Goal: Task Accomplishment & Management: Use online tool/utility

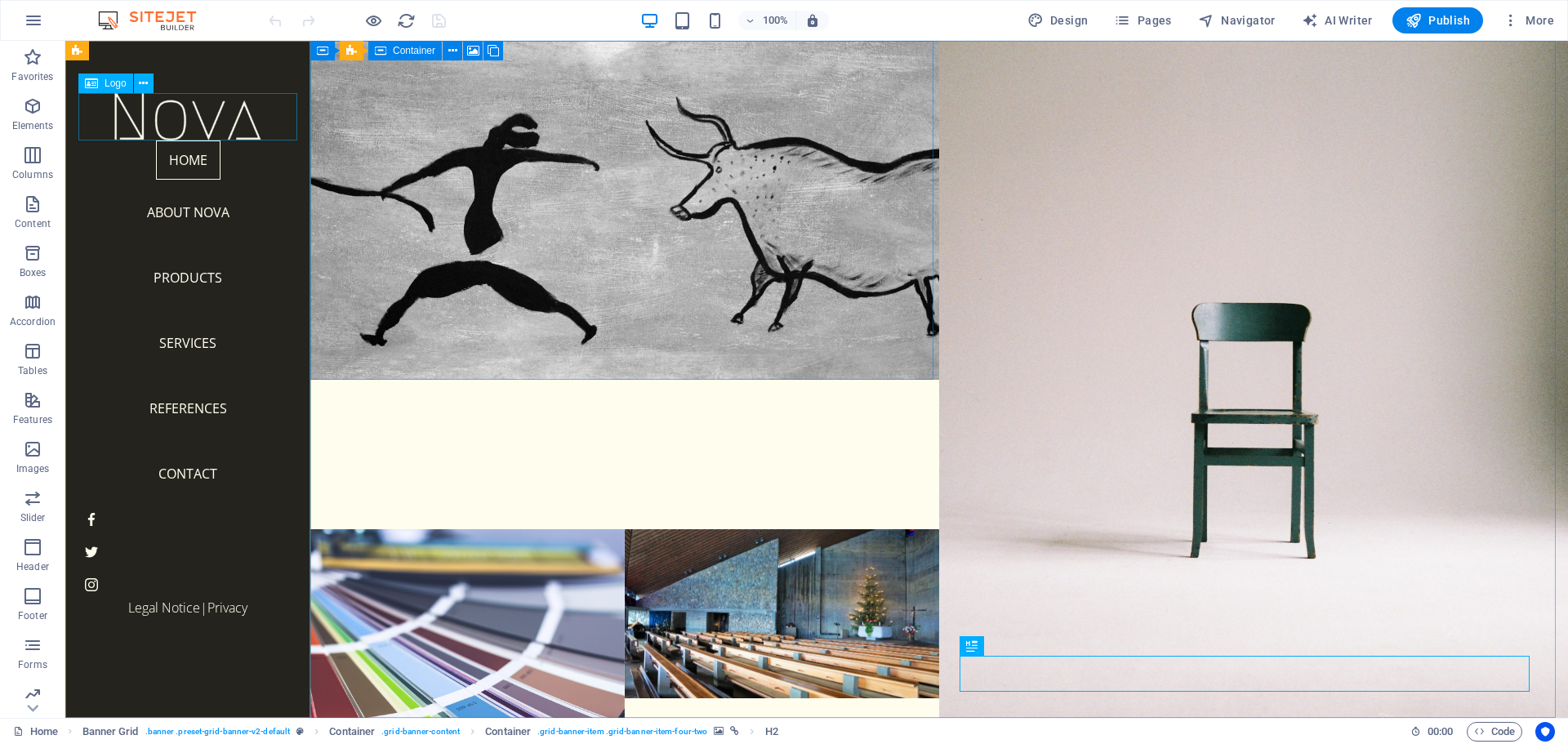
click at [186, 116] on div at bounding box center [187, 117] width 218 height 48
click at [186, 193] on nav "Home About Nova Products Services References Contact" at bounding box center [187, 323] width 218 height 366
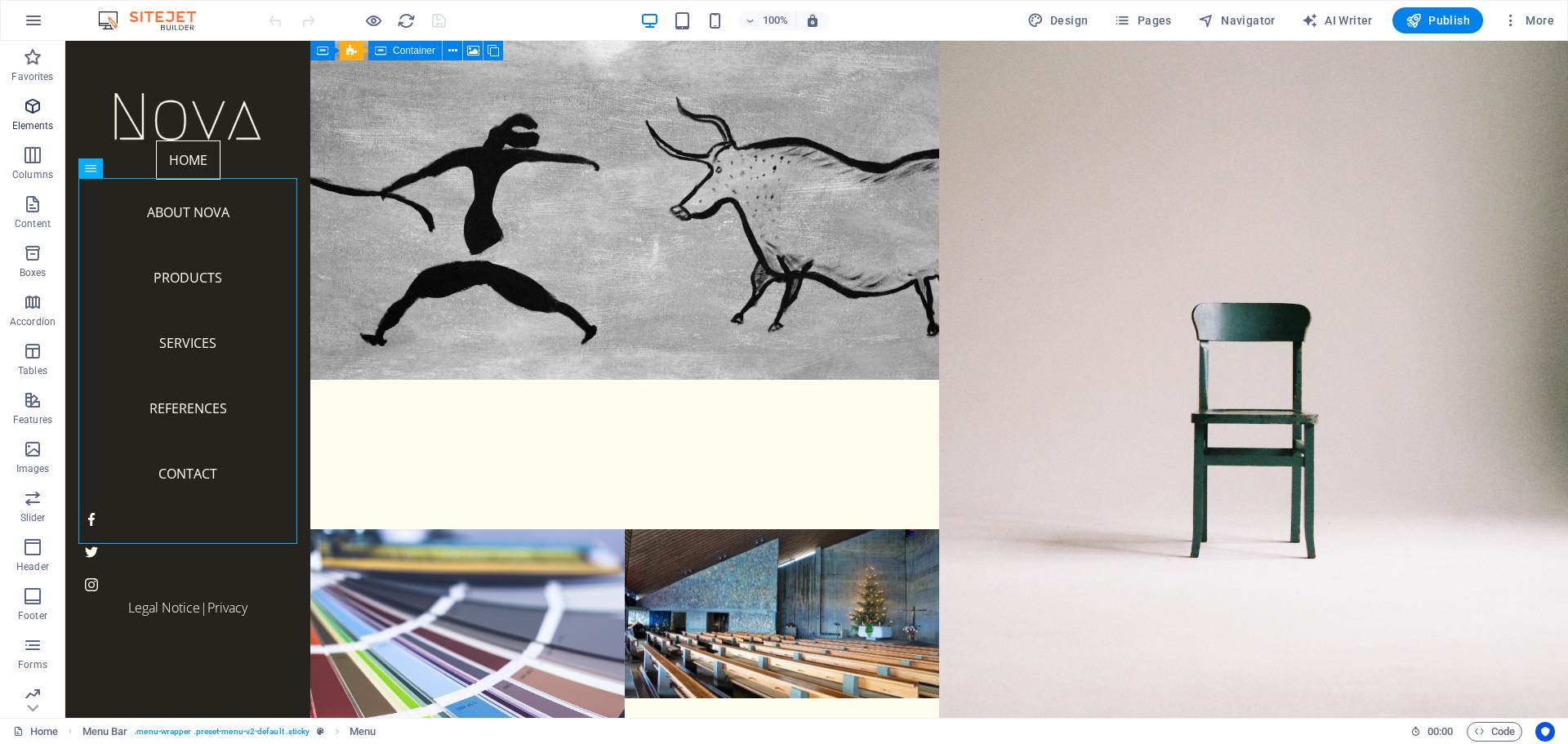
click at [28, 108] on icon "button" at bounding box center [33, 106] width 19 height 19
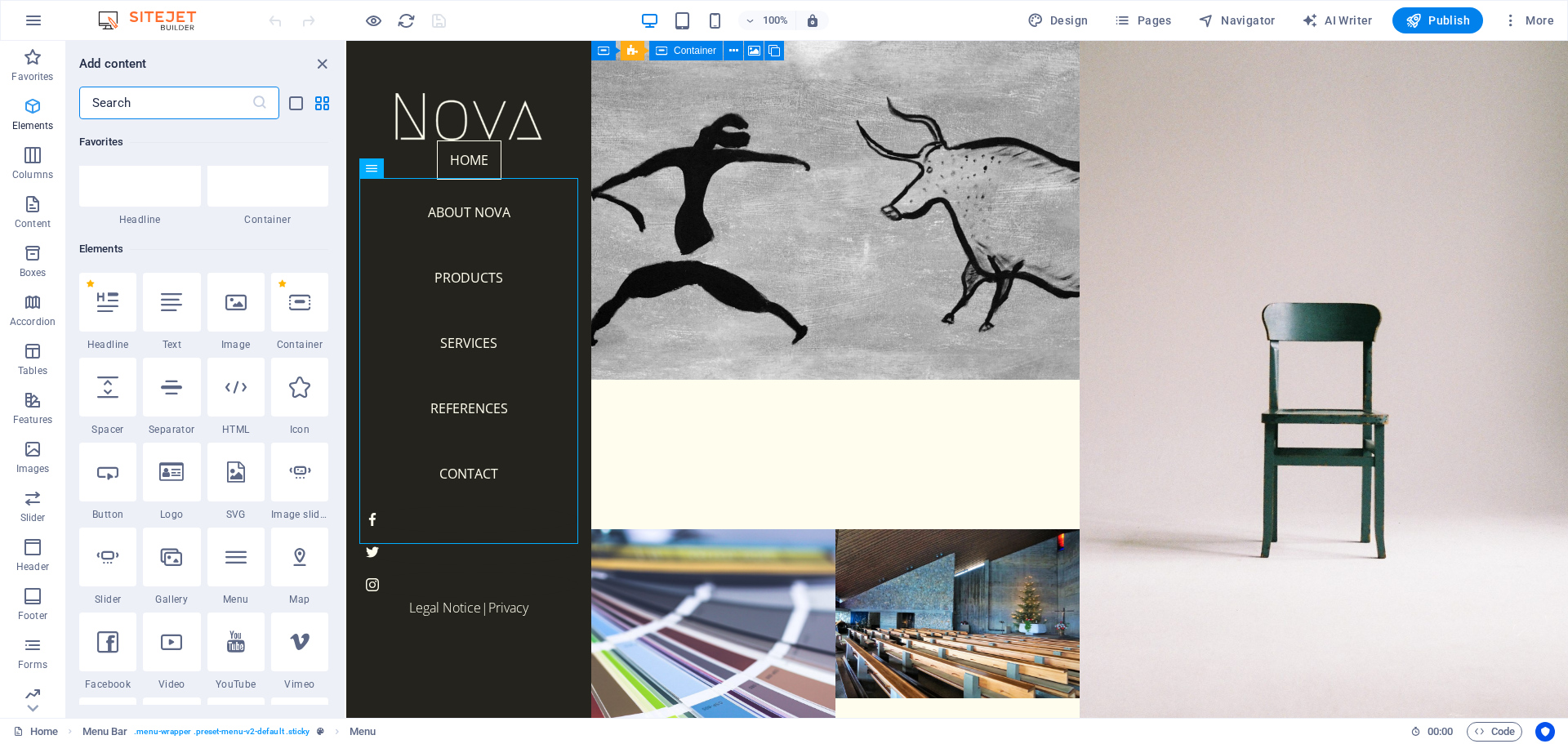
scroll to position [174, 0]
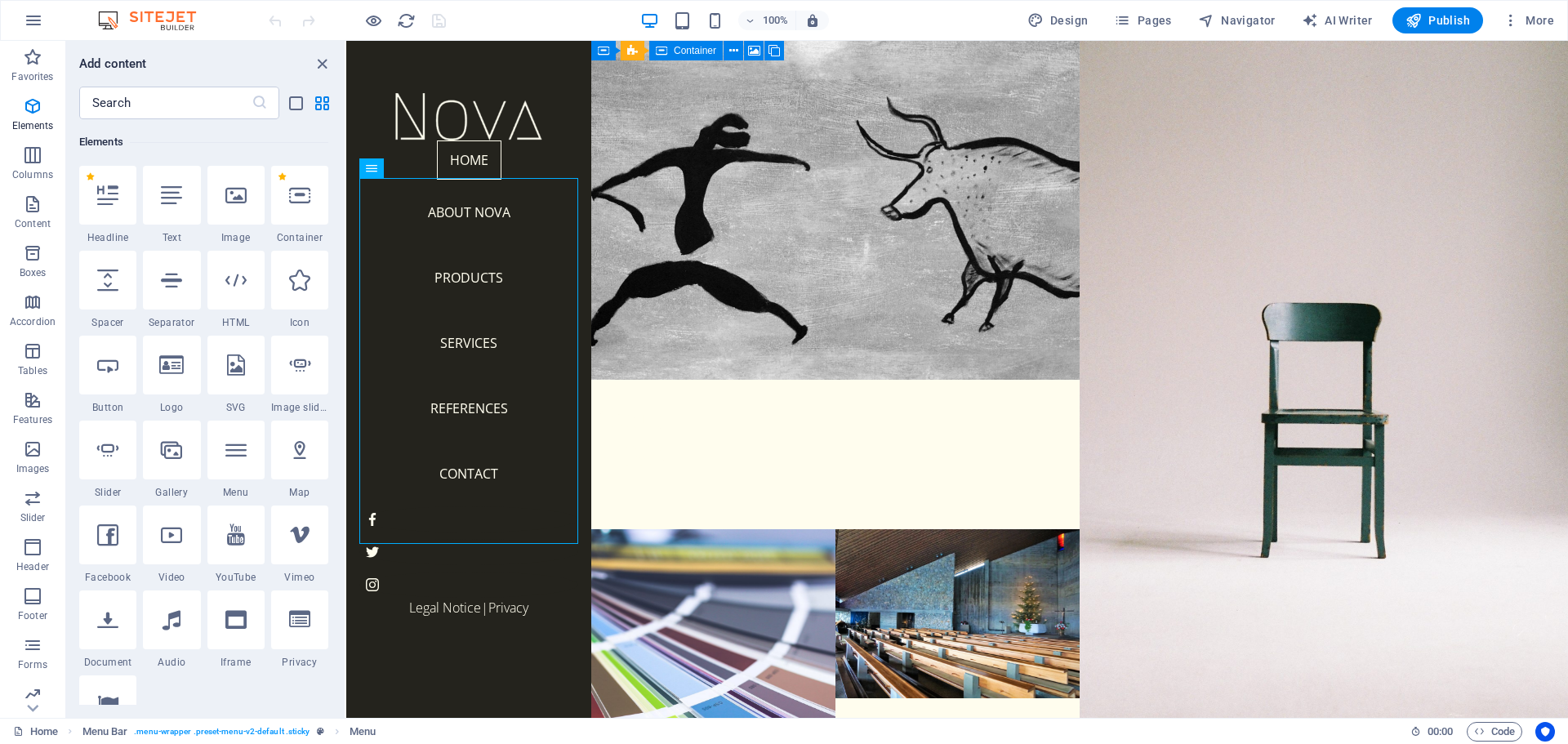
click at [236, 187] on icon at bounding box center [236, 195] width 21 height 21
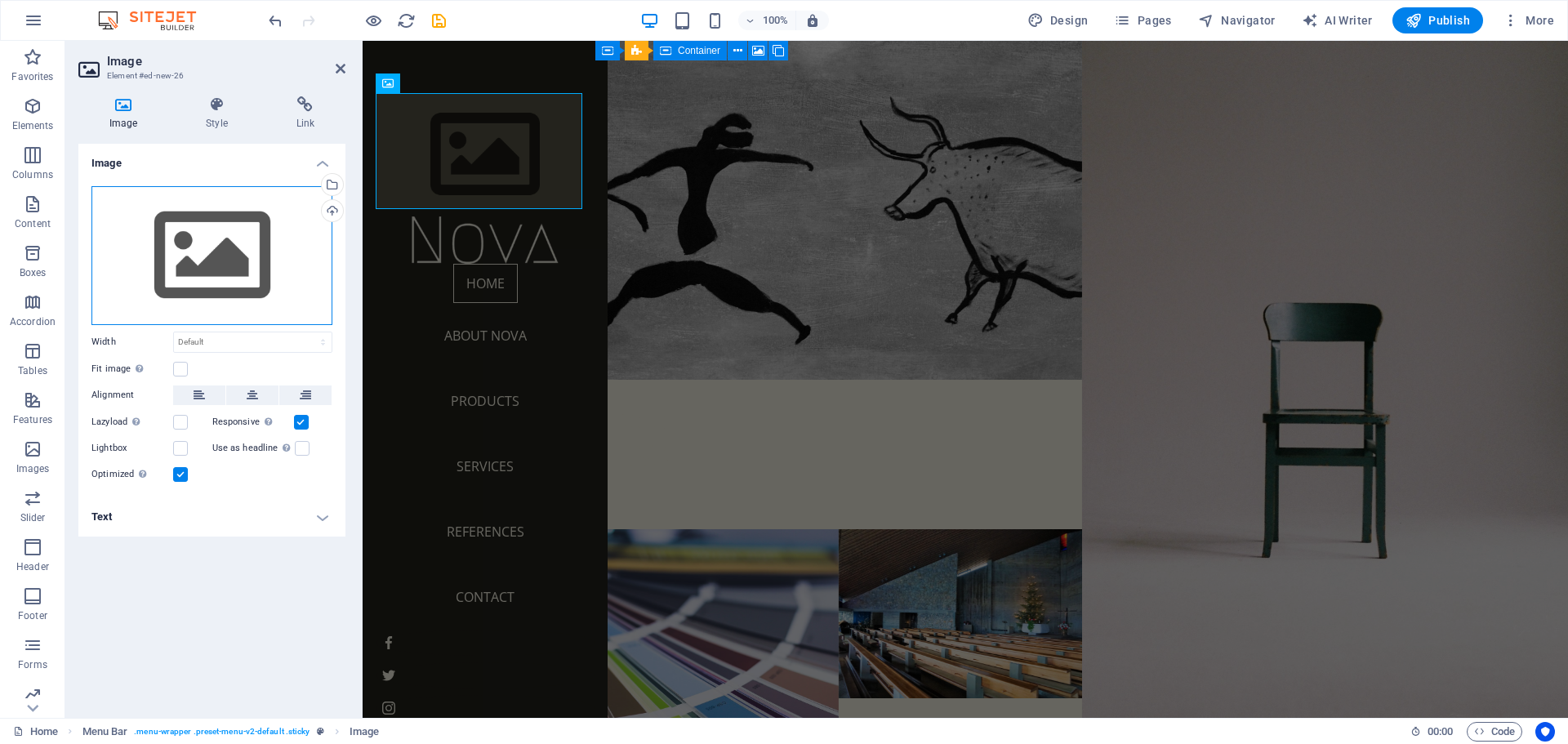
click at [224, 248] on div "Drag files here, click to choose files or select files from Files or our free s…" at bounding box center [212, 255] width 241 height 139
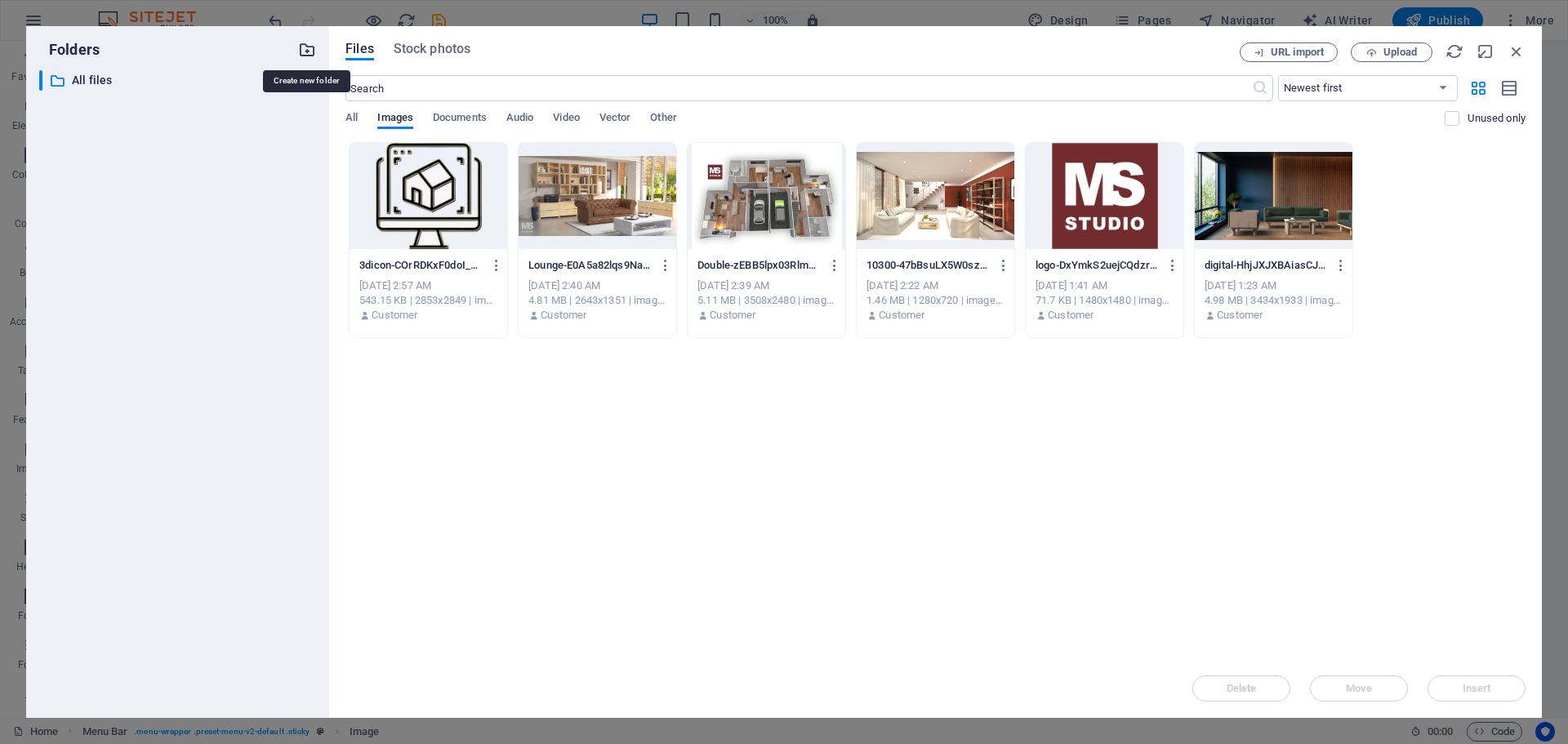
click at [305, 52] on icon "button" at bounding box center [307, 50] width 18 height 18
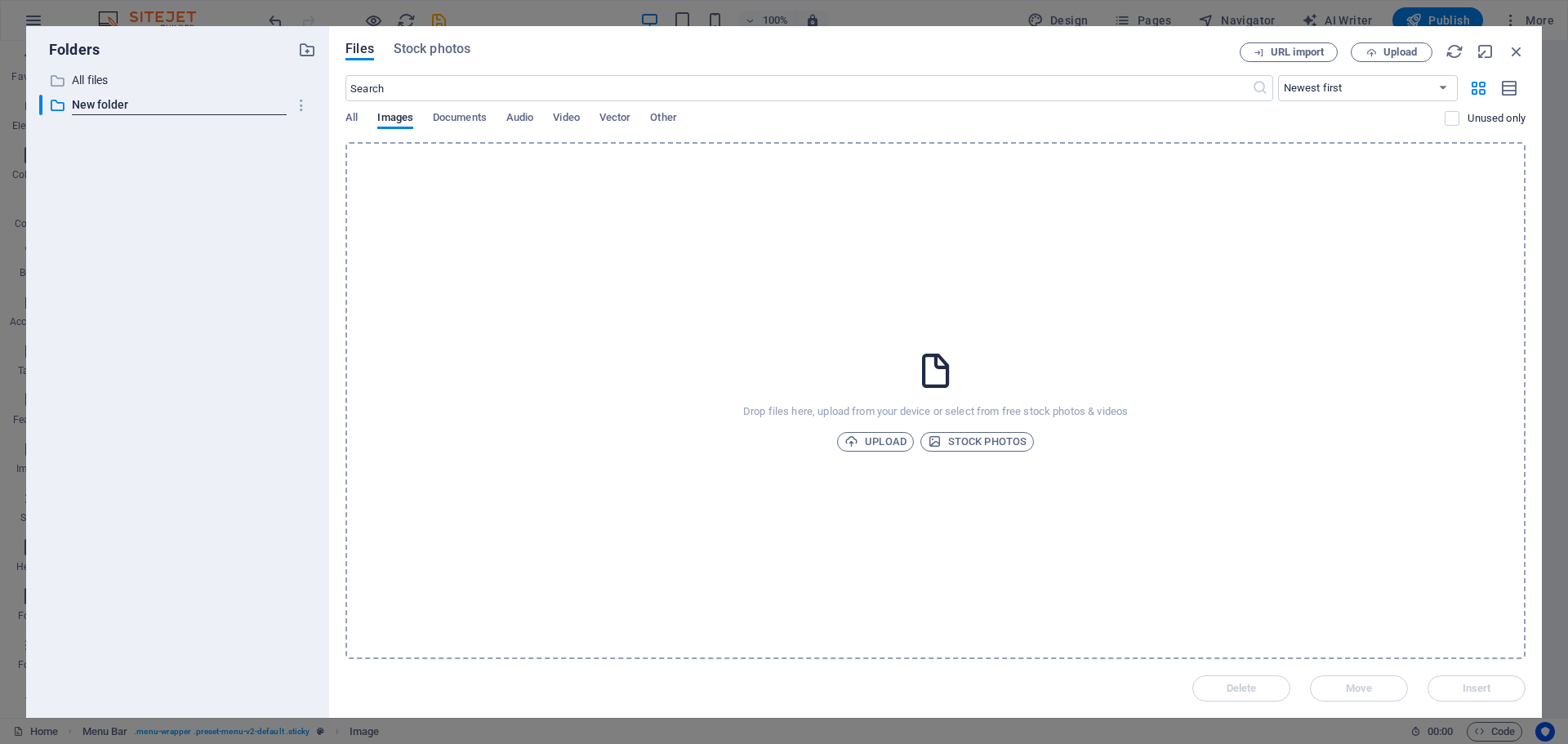
click at [125, 155] on div "​ All files All files ​ New folder New folder" at bounding box center [177, 387] width 277 height 634
click at [303, 100] on icon "button" at bounding box center [302, 105] width 17 height 17
click at [304, 225] on h6 "Delete" at bounding box center [315, 226] width 47 height 19
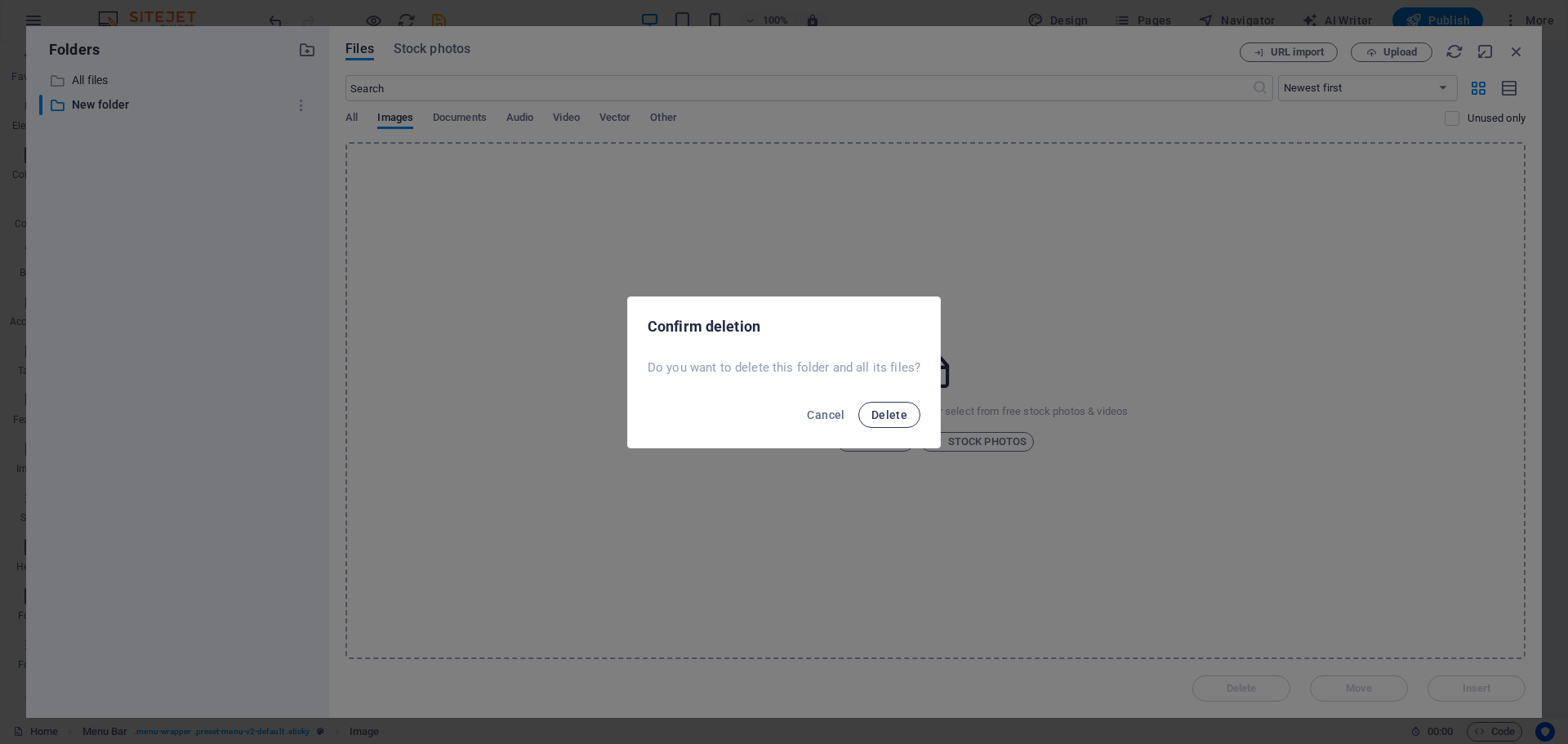
click at [884, 417] on span "Delete" at bounding box center [888, 415] width 36 height 13
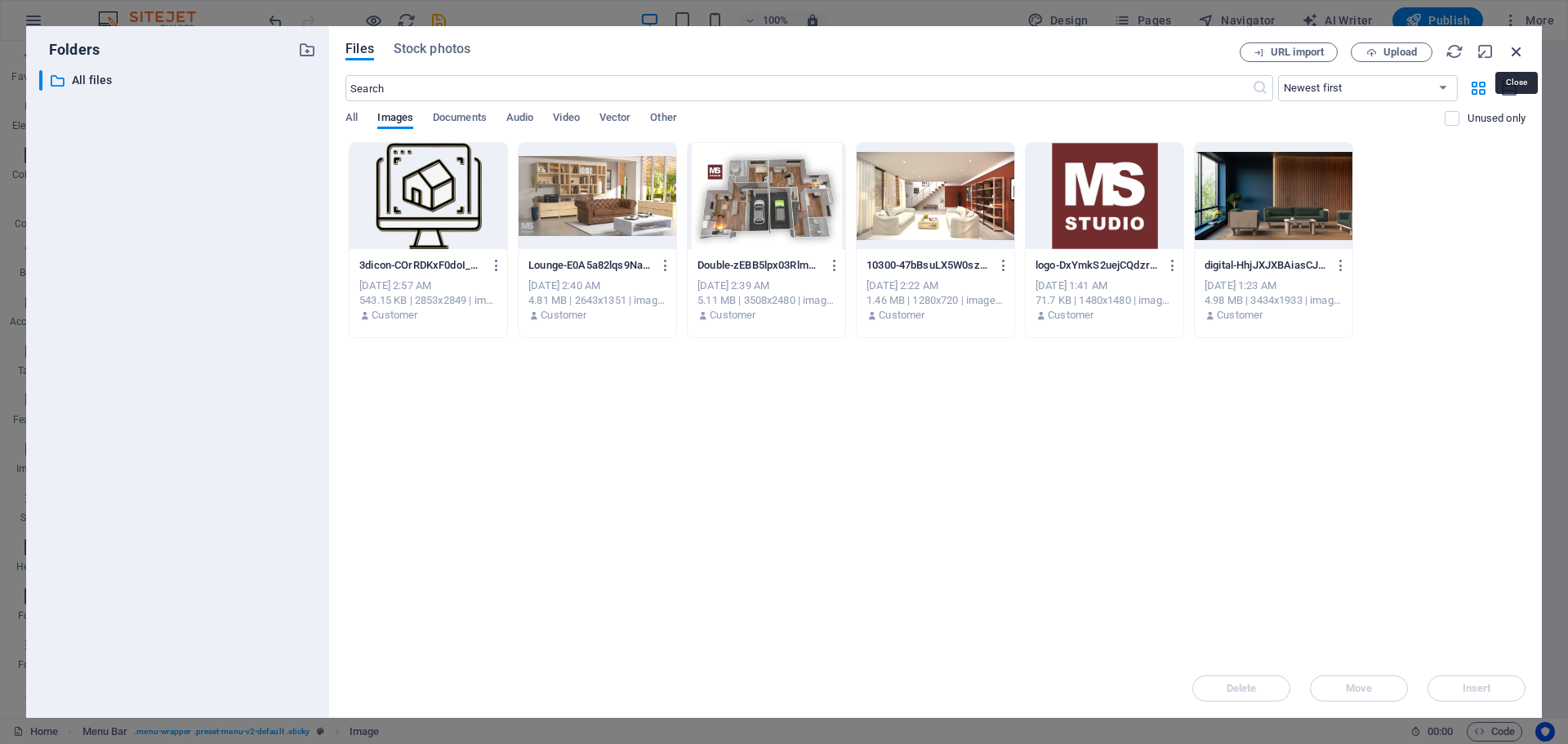
click at [1514, 50] on icon "button" at bounding box center [1517, 51] width 18 height 18
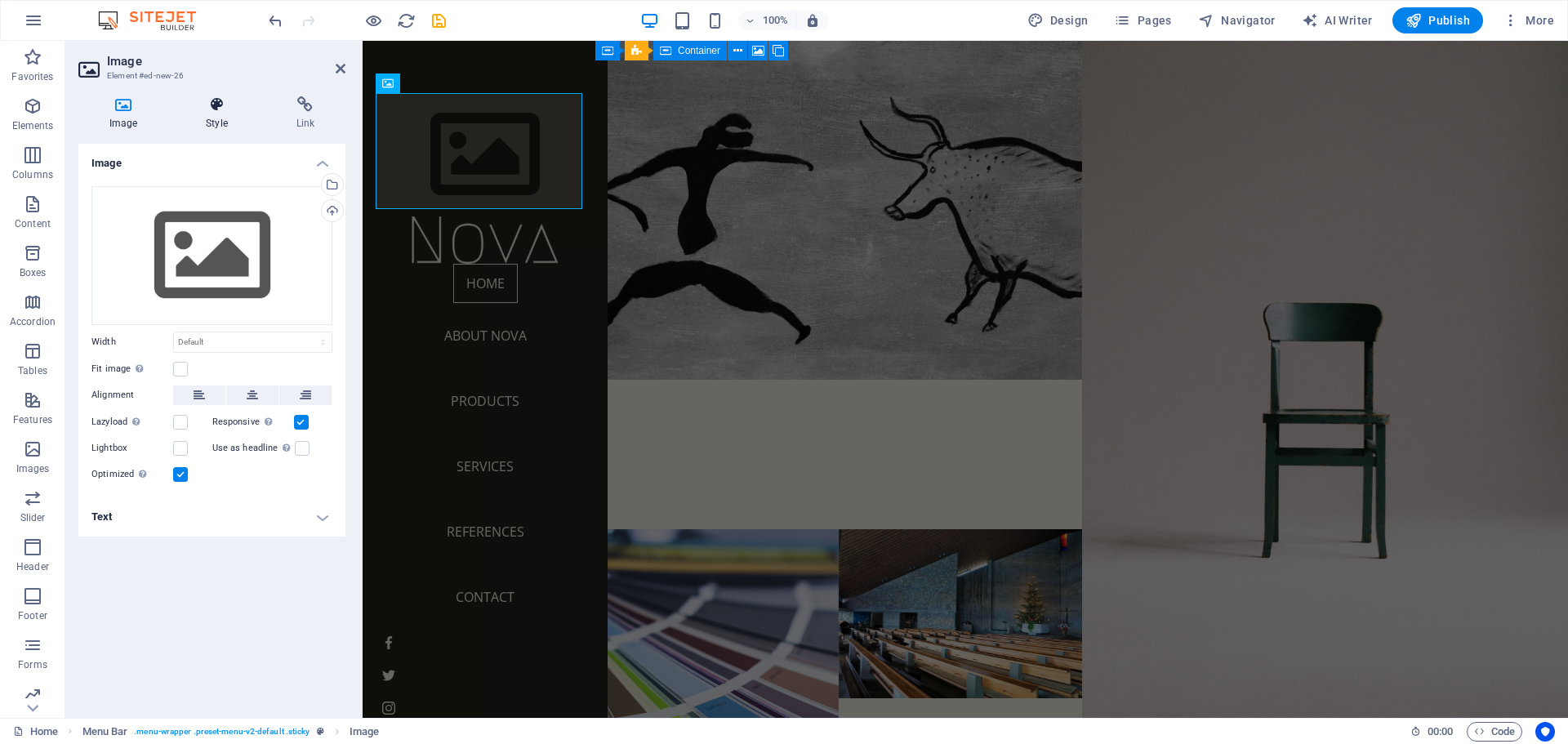
click at [213, 110] on icon at bounding box center [217, 104] width 83 height 17
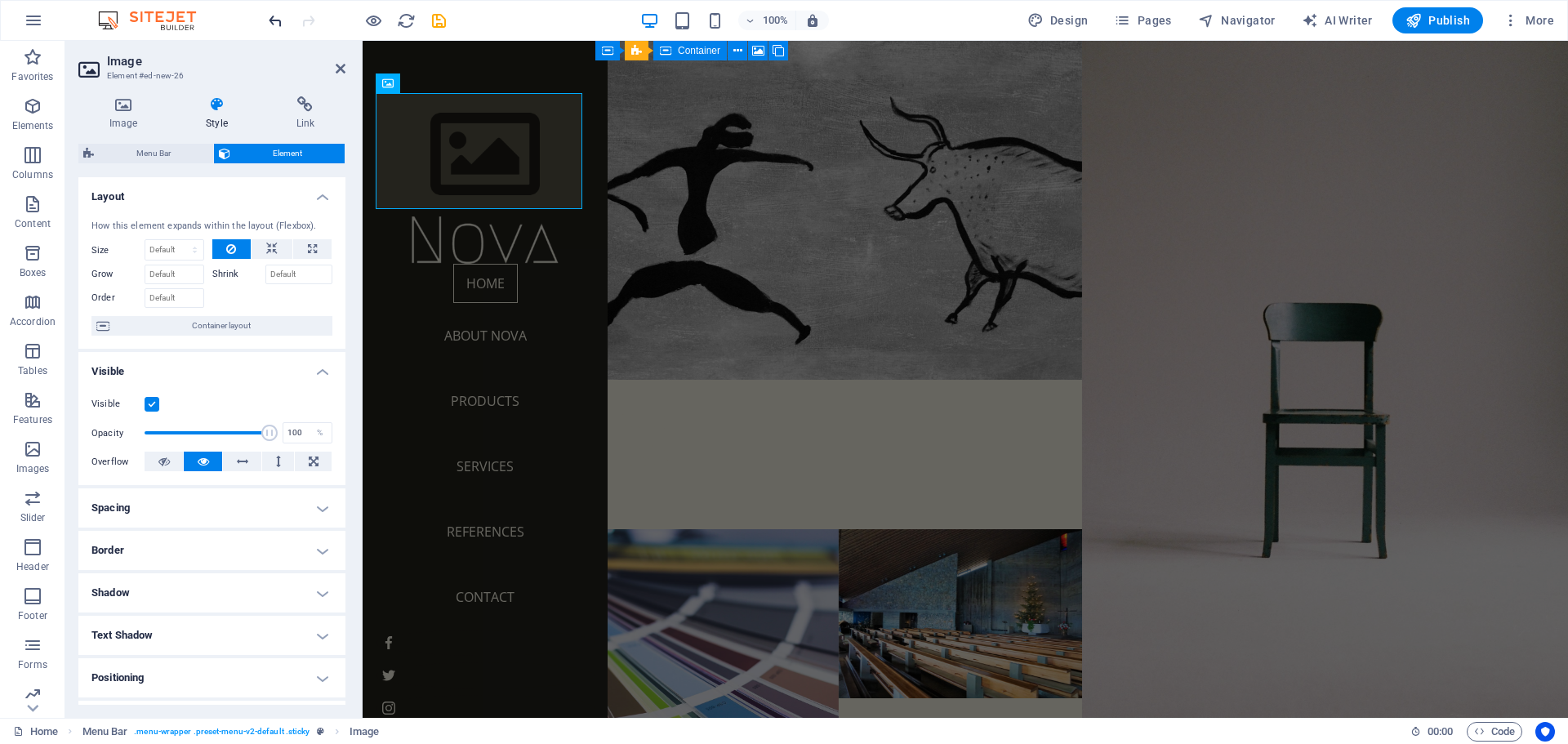
click at [270, 18] on icon "undo" at bounding box center [275, 20] width 18 height 18
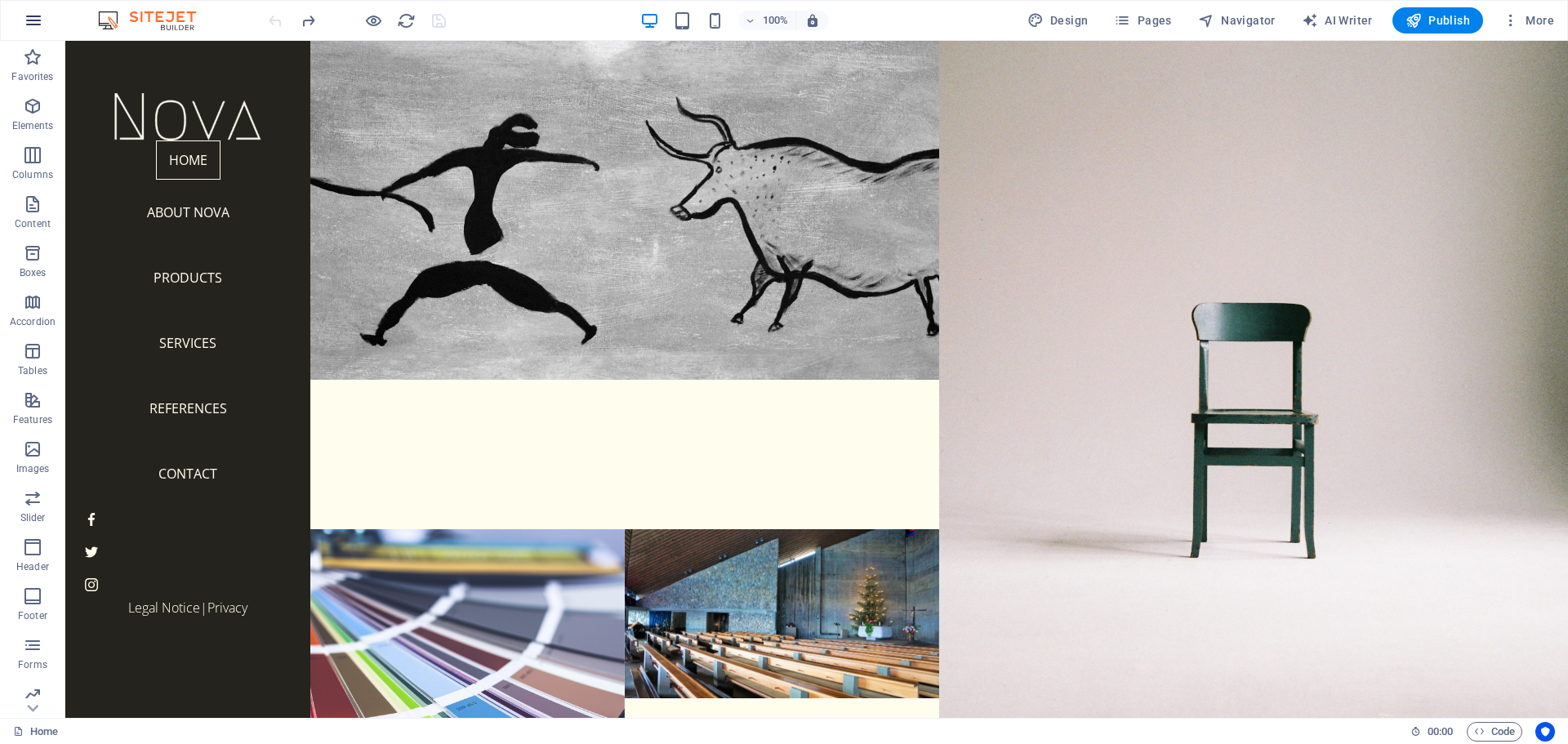
click at [31, 15] on icon "button" at bounding box center [33, 20] width 19 height 19
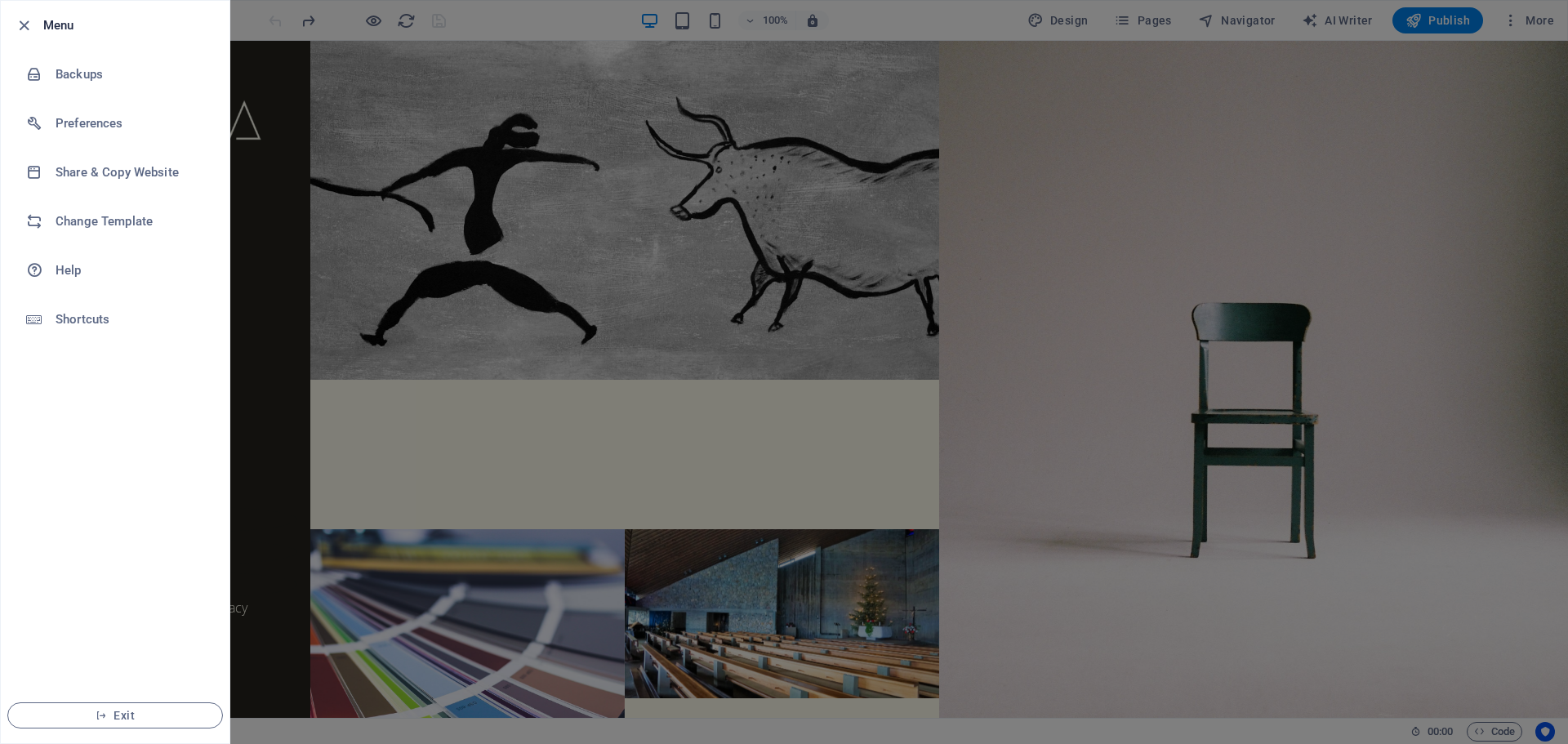
click at [31, 15] on li "Menu" at bounding box center [115, 25] width 228 height 49
click at [83, 216] on h6 "Change Template" at bounding box center [131, 221] width 151 height 19
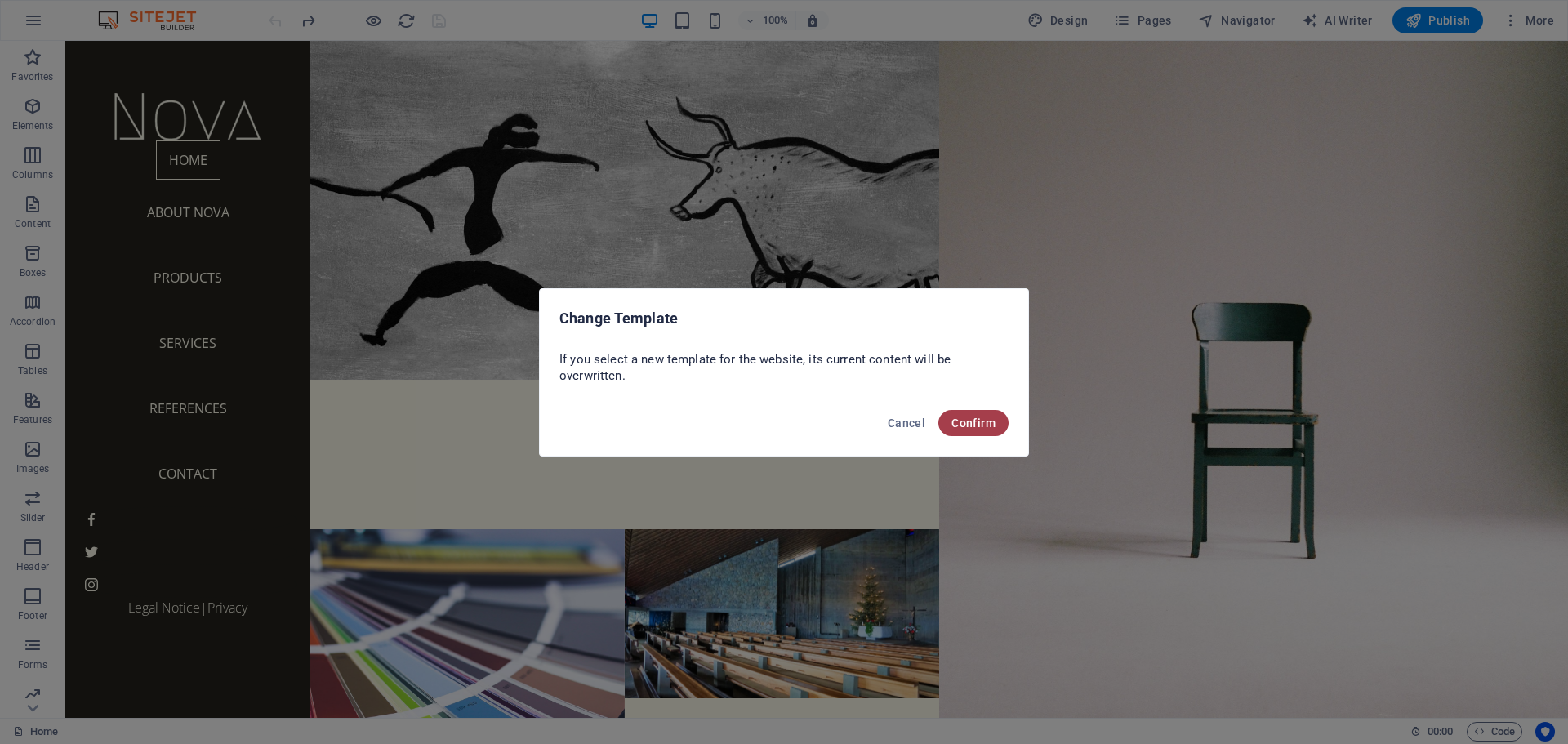
click at [974, 418] on span "Confirm" at bounding box center [973, 423] width 44 height 13
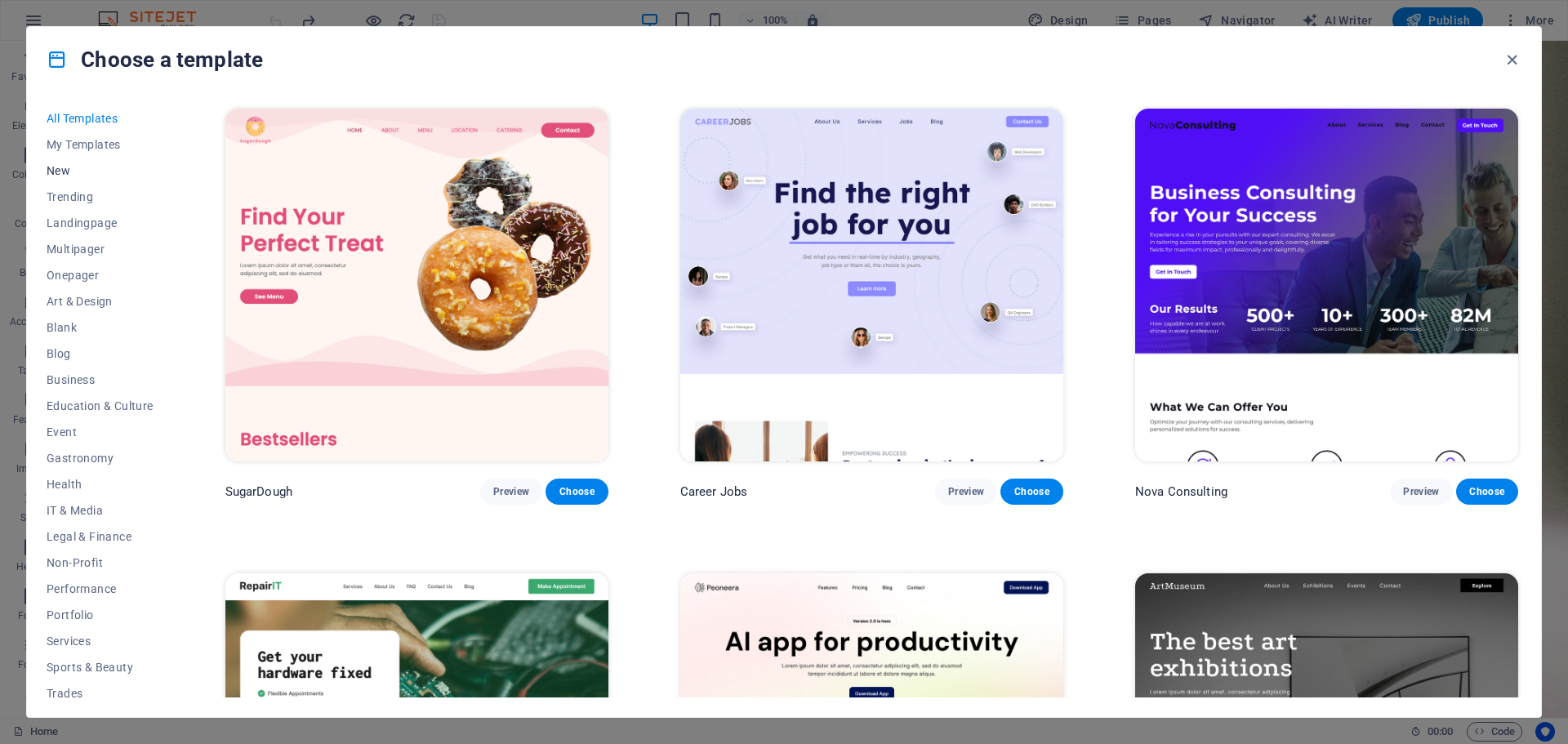
click at [63, 174] on span "New" at bounding box center [100, 170] width 107 height 13
click at [83, 196] on span "Trending" at bounding box center [100, 196] width 107 height 13
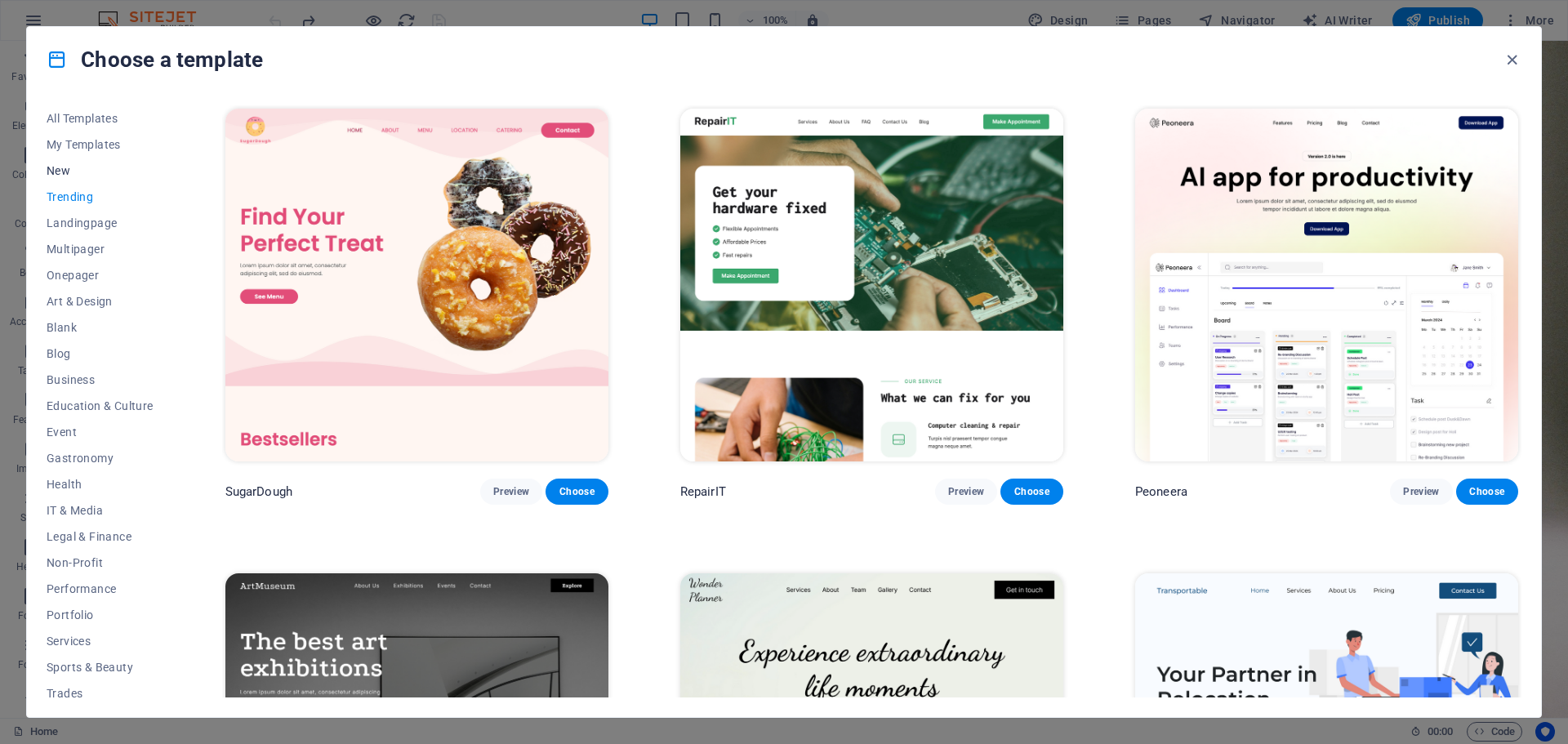
click at [61, 171] on span "New" at bounding box center [100, 170] width 107 height 13
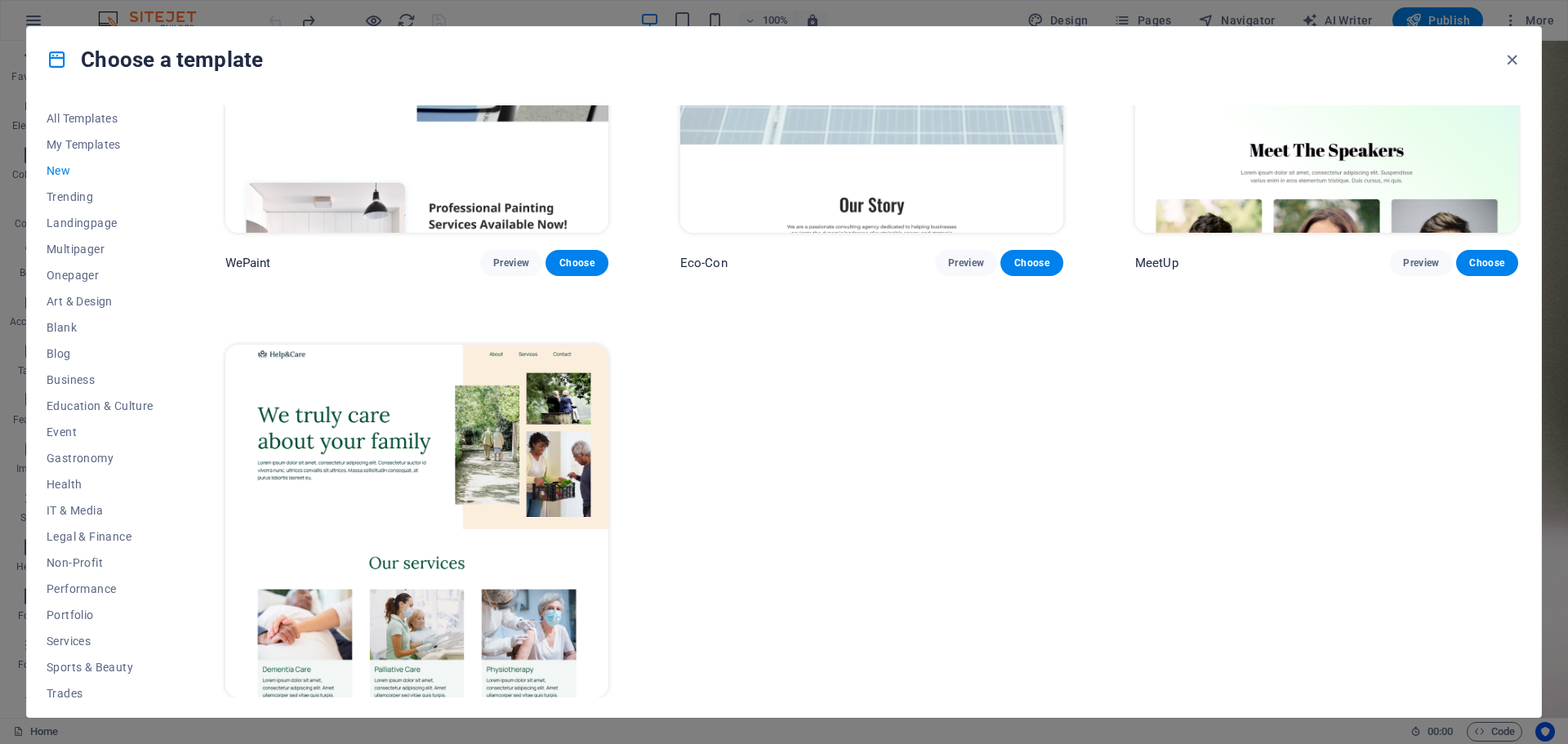
scroll to position [1658, 0]
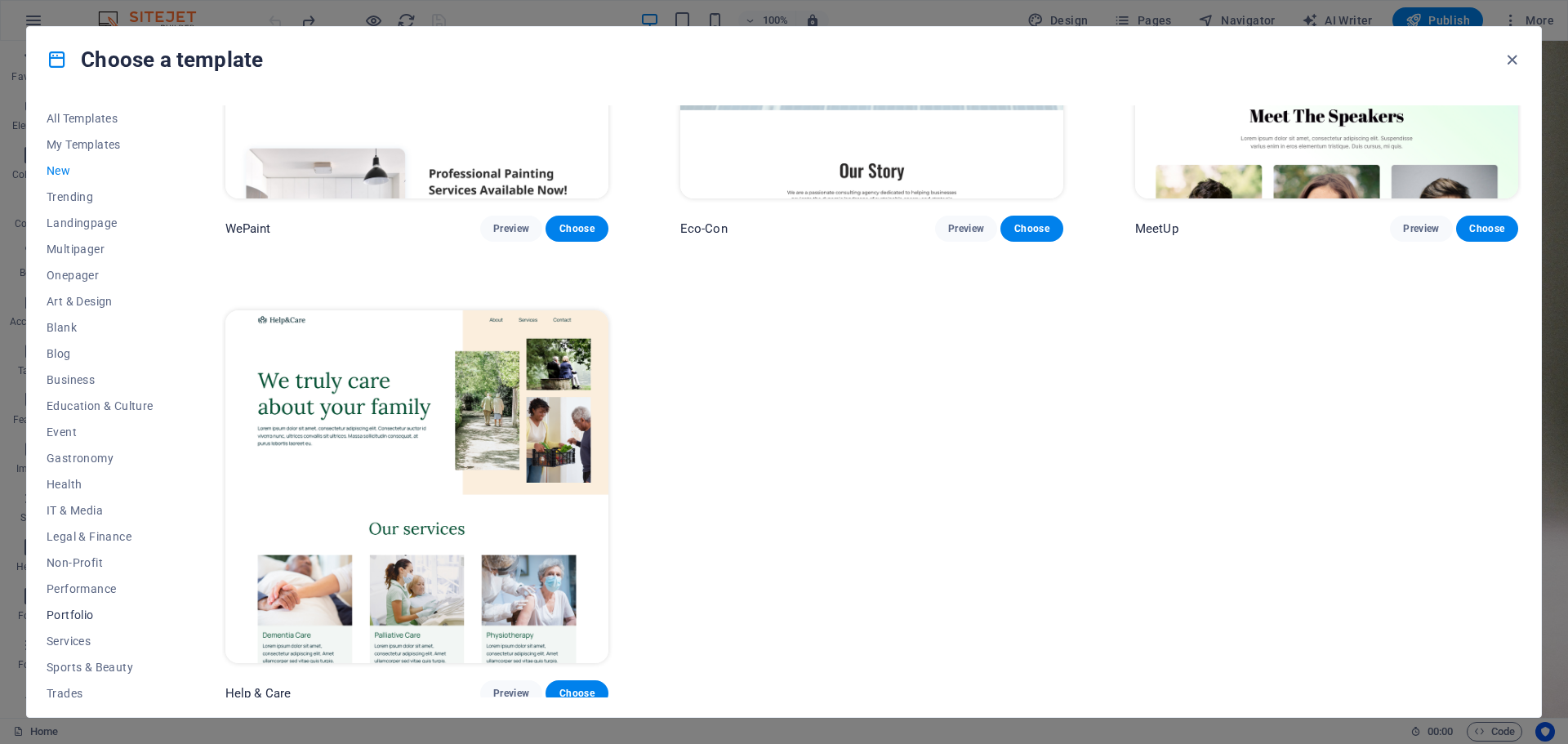
click at [66, 605] on button "Portfolio" at bounding box center [100, 615] width 107 height 26
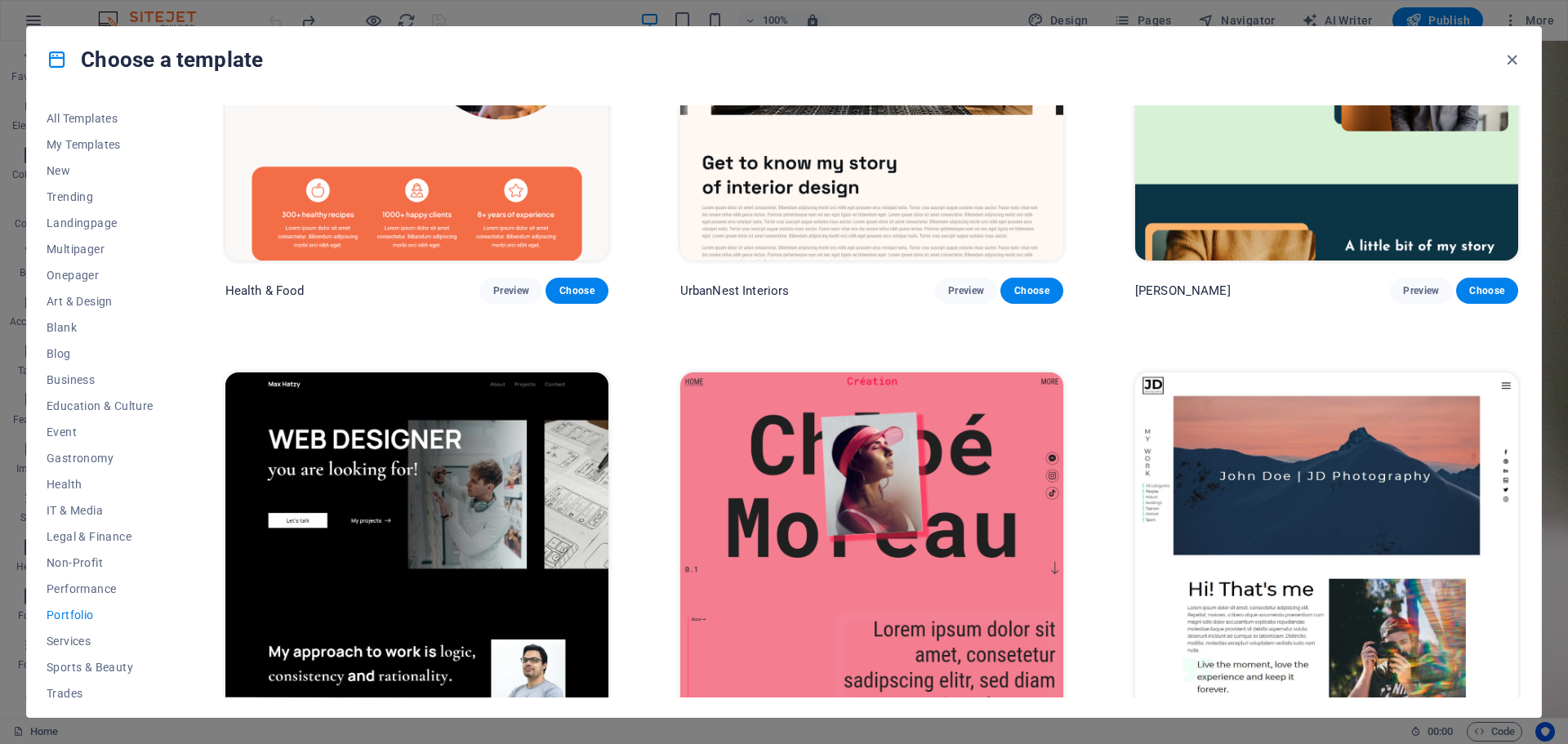
scroll to position [0, 0]
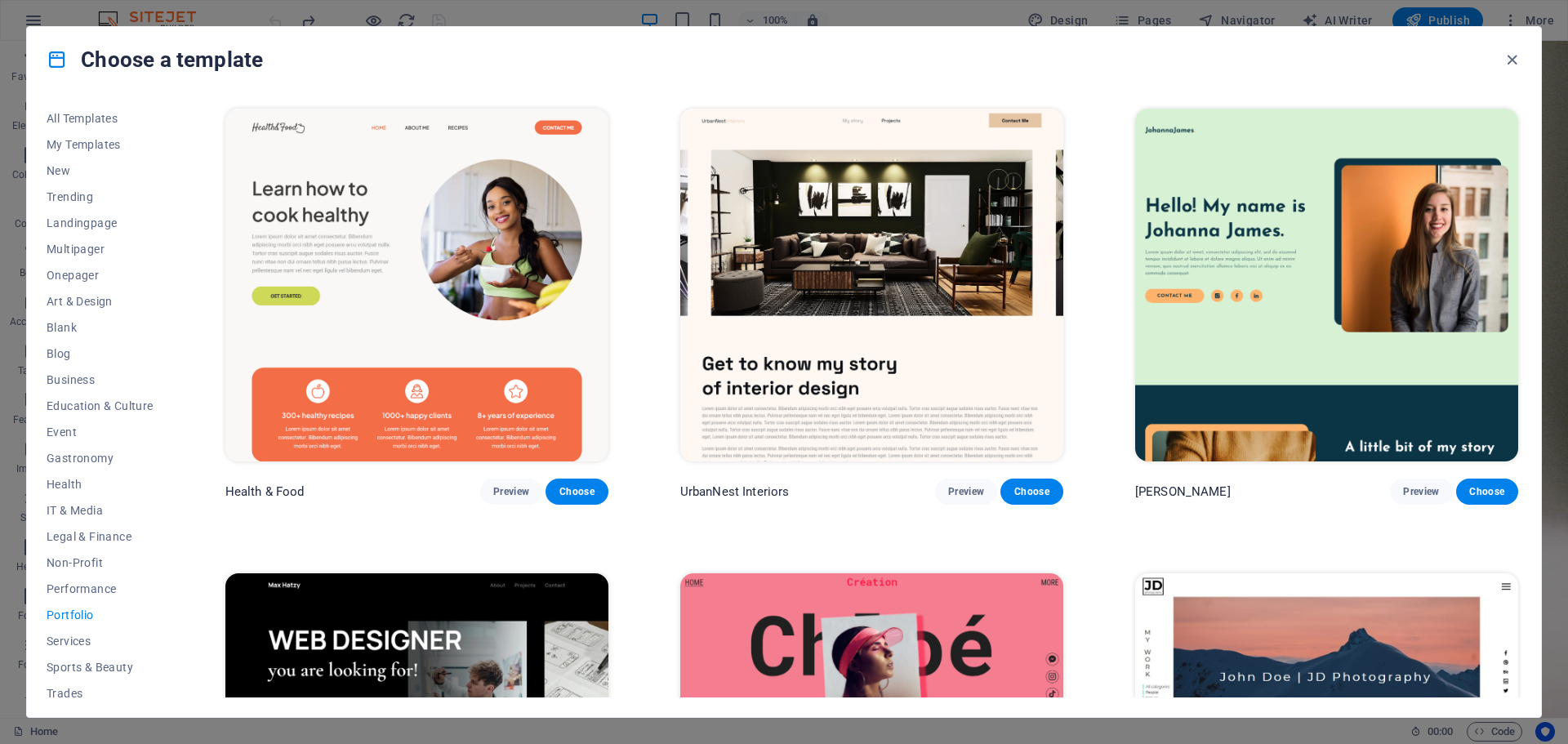
drag, startPoint x: 650, startPoint y: 383, endPoint x: 632, endPoint y: 229, distance: 155.0
click at [959, 490] on span "Preview" at bounding box center [965, 491] width 36 height 13
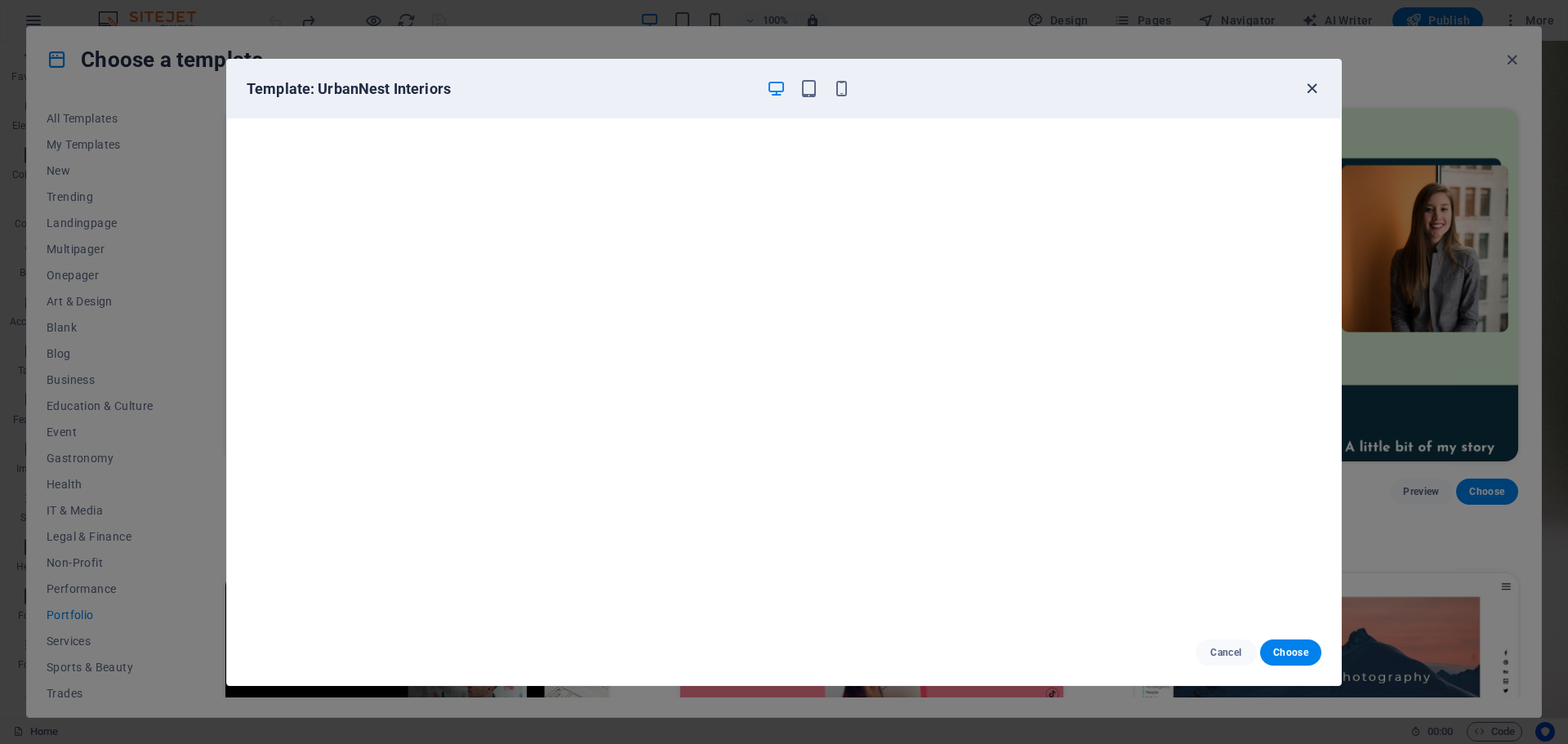
click at [1311, 89] on icon "button" at bounding box center [1311, 88] width 18 height 18
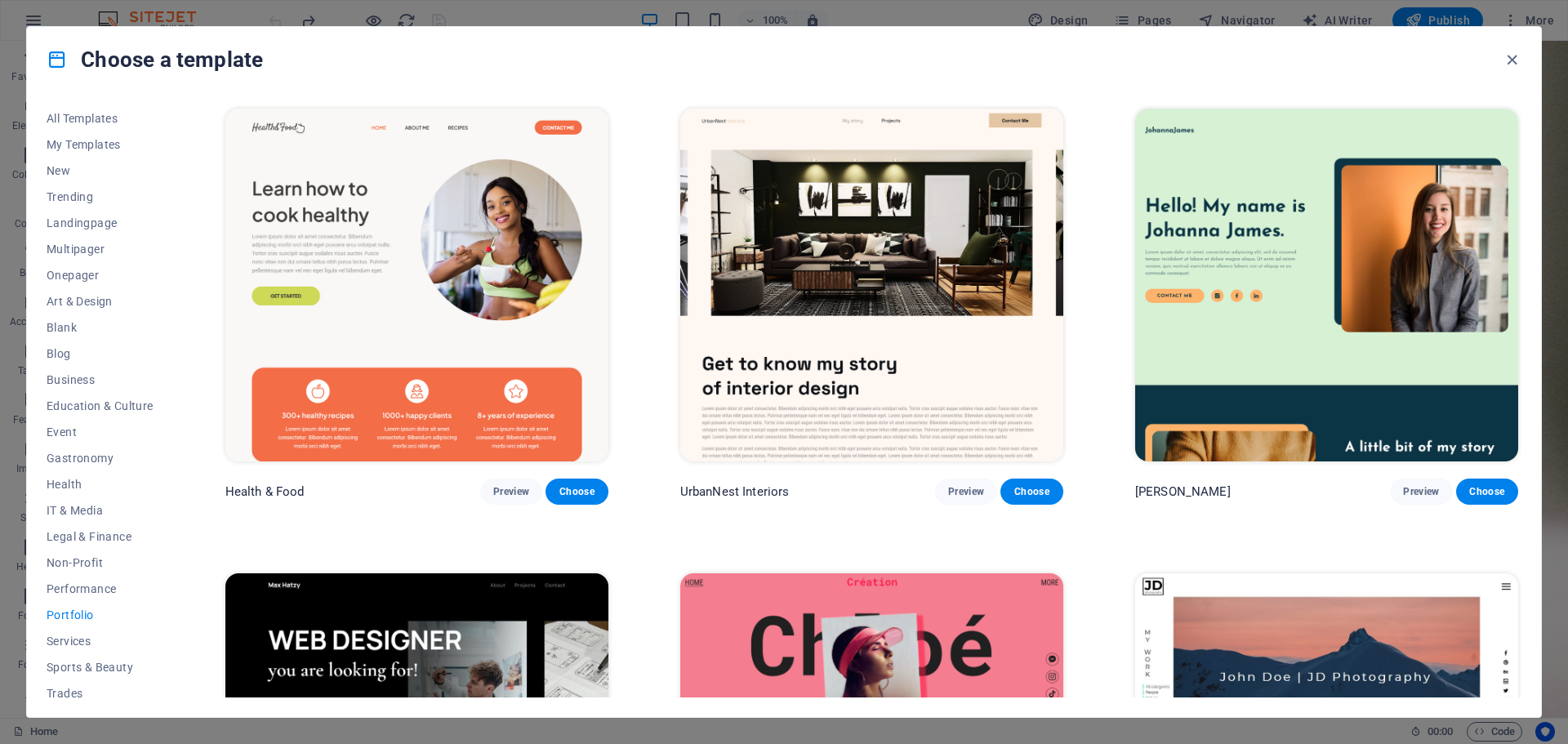
click at [1223, 219] on img at bounding box center [1326, 285] width 383 height 353
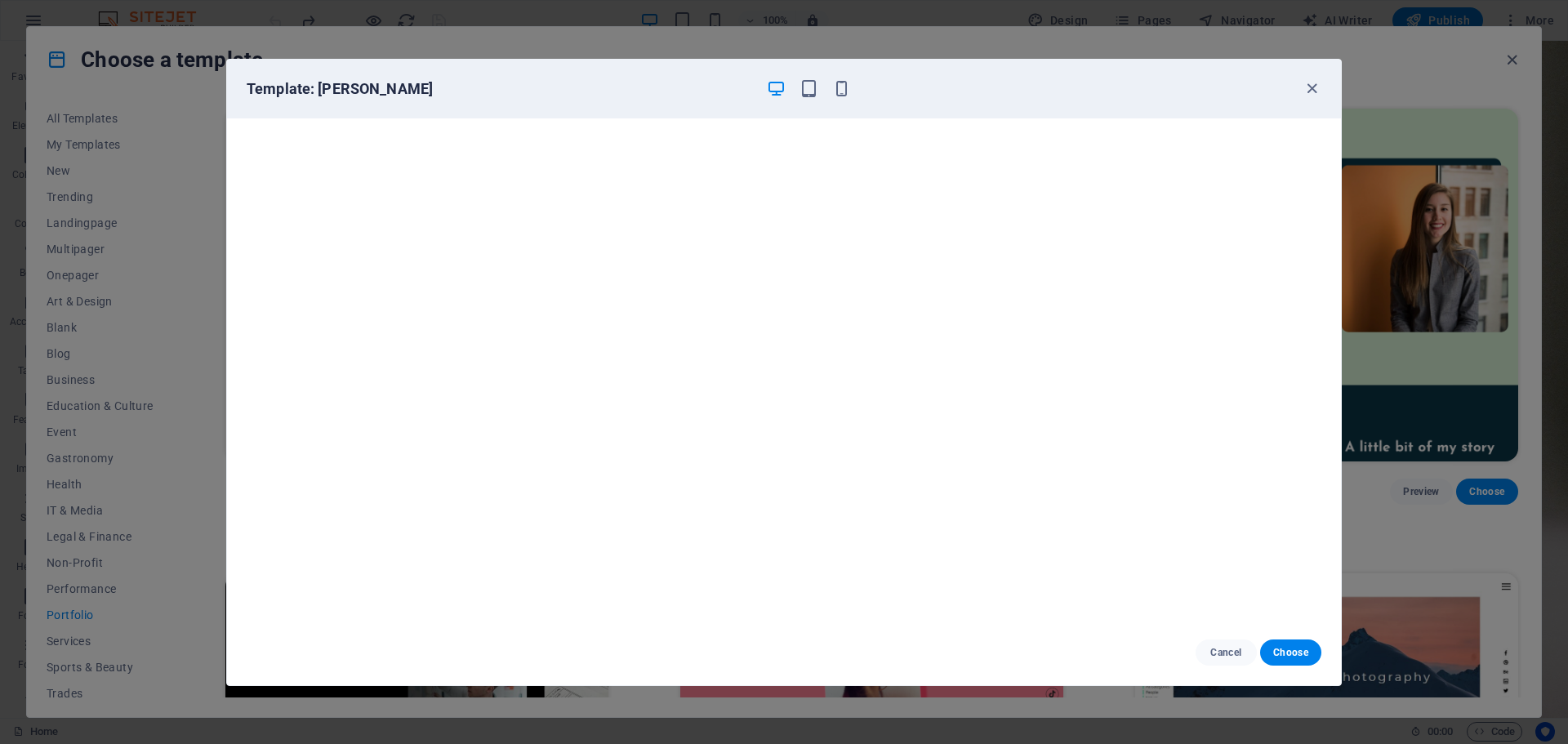
scroll to position [4, 0]
click at [1309, 87] on icon "button" at bounding box center [1311, 88] width 18 height 18
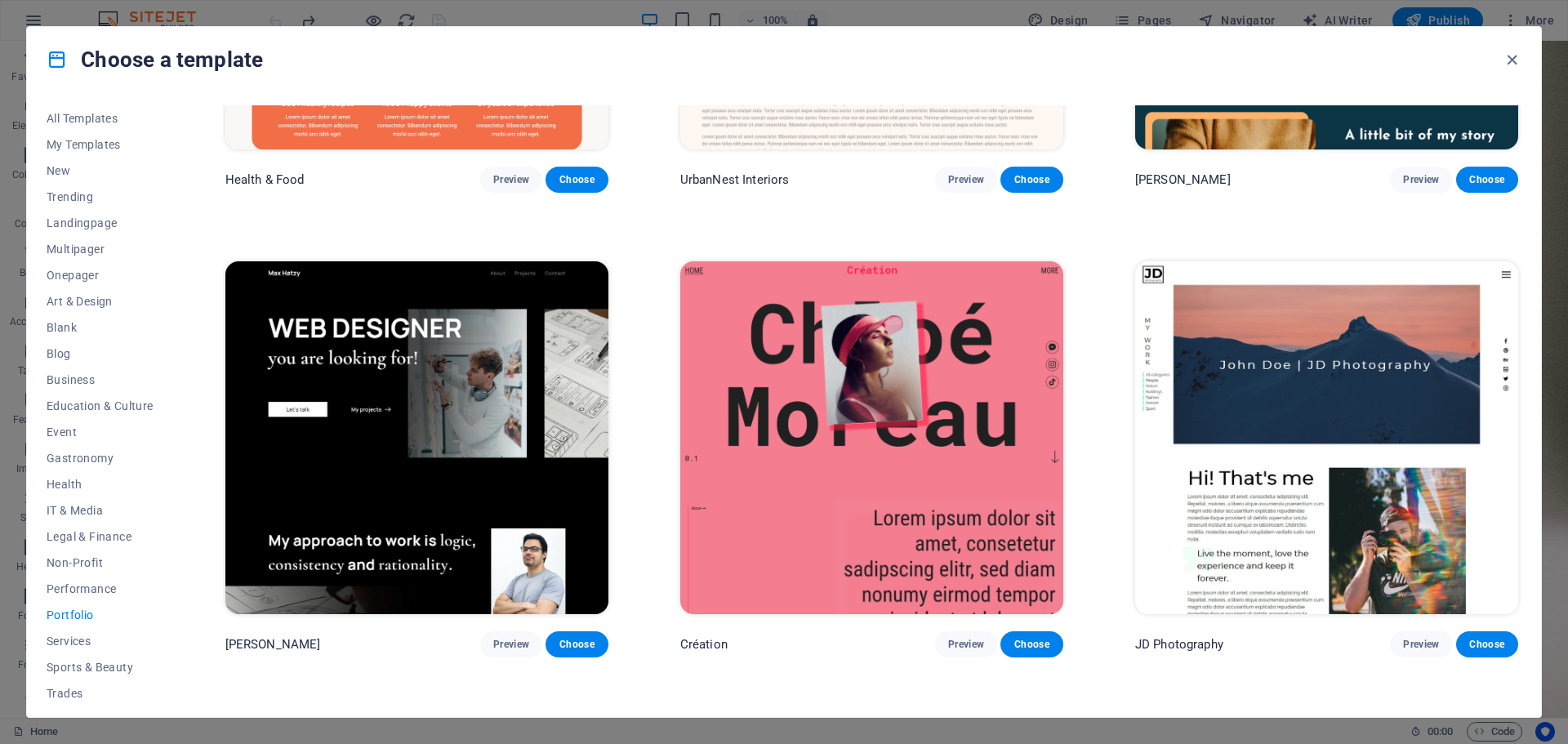
scroll to position [326, 0]
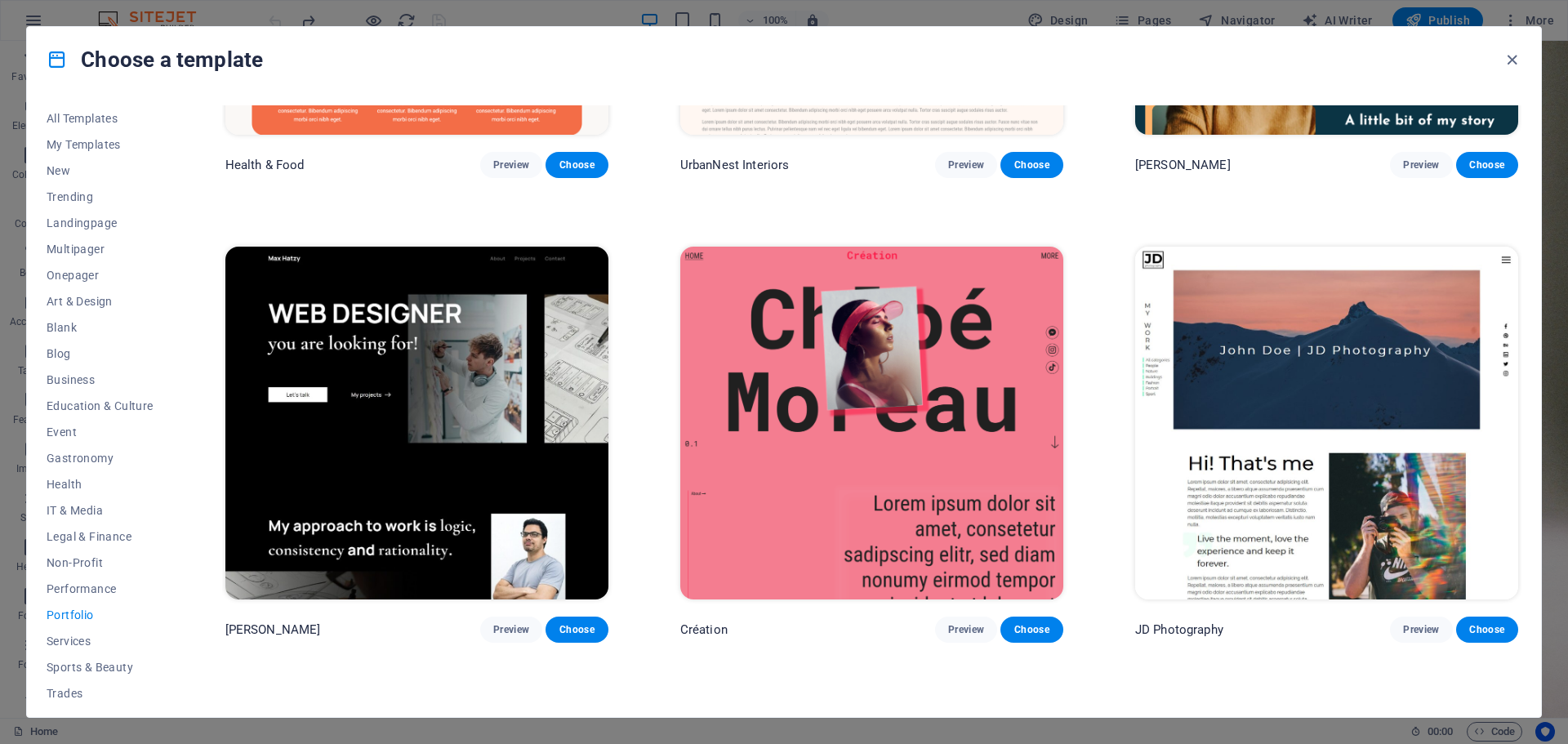
click at [777, 319] on img at bounding box center [872, 423] width 383 height 353
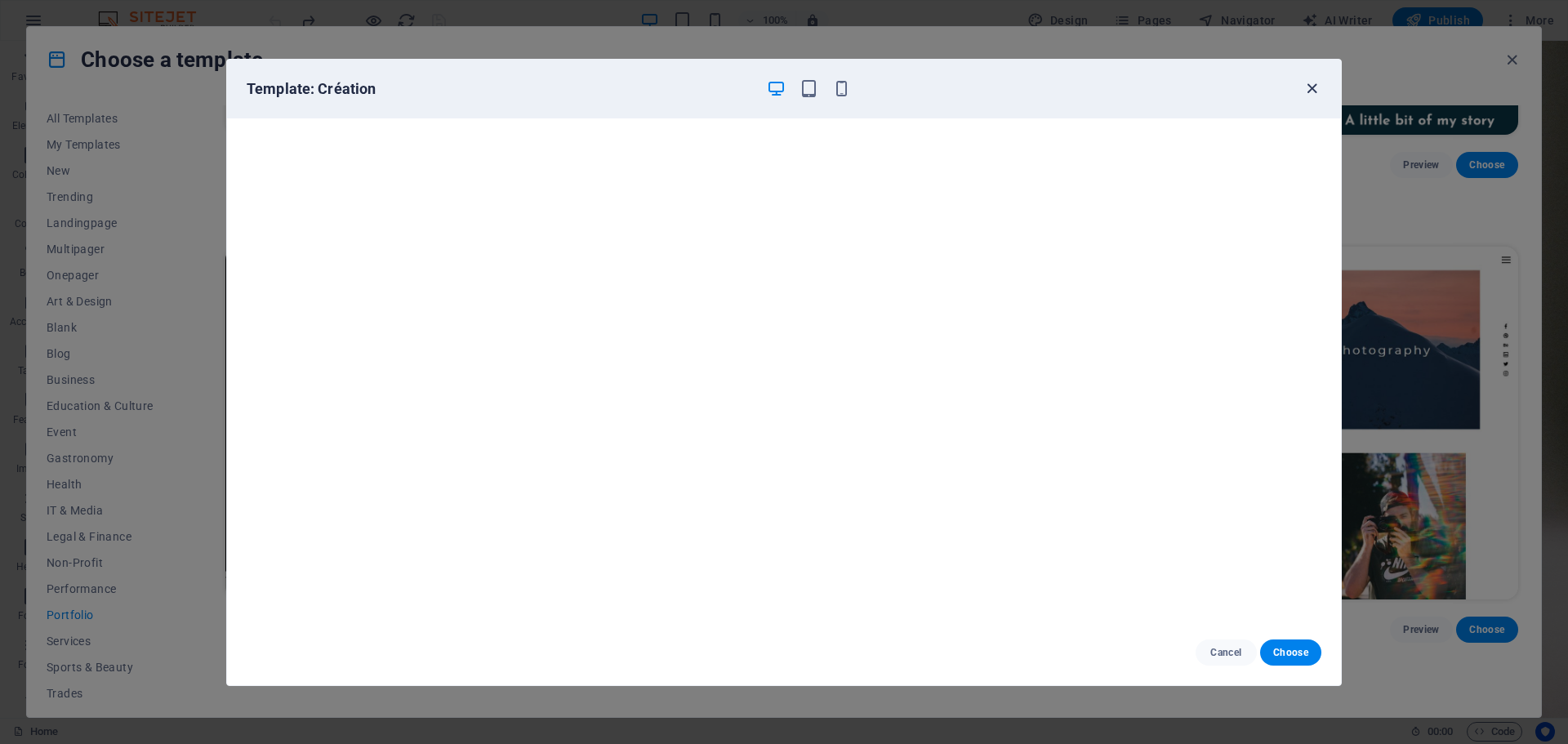
click at [1310, 89] on icon "button" at bounding box center [1311, 88] width 18 height 18
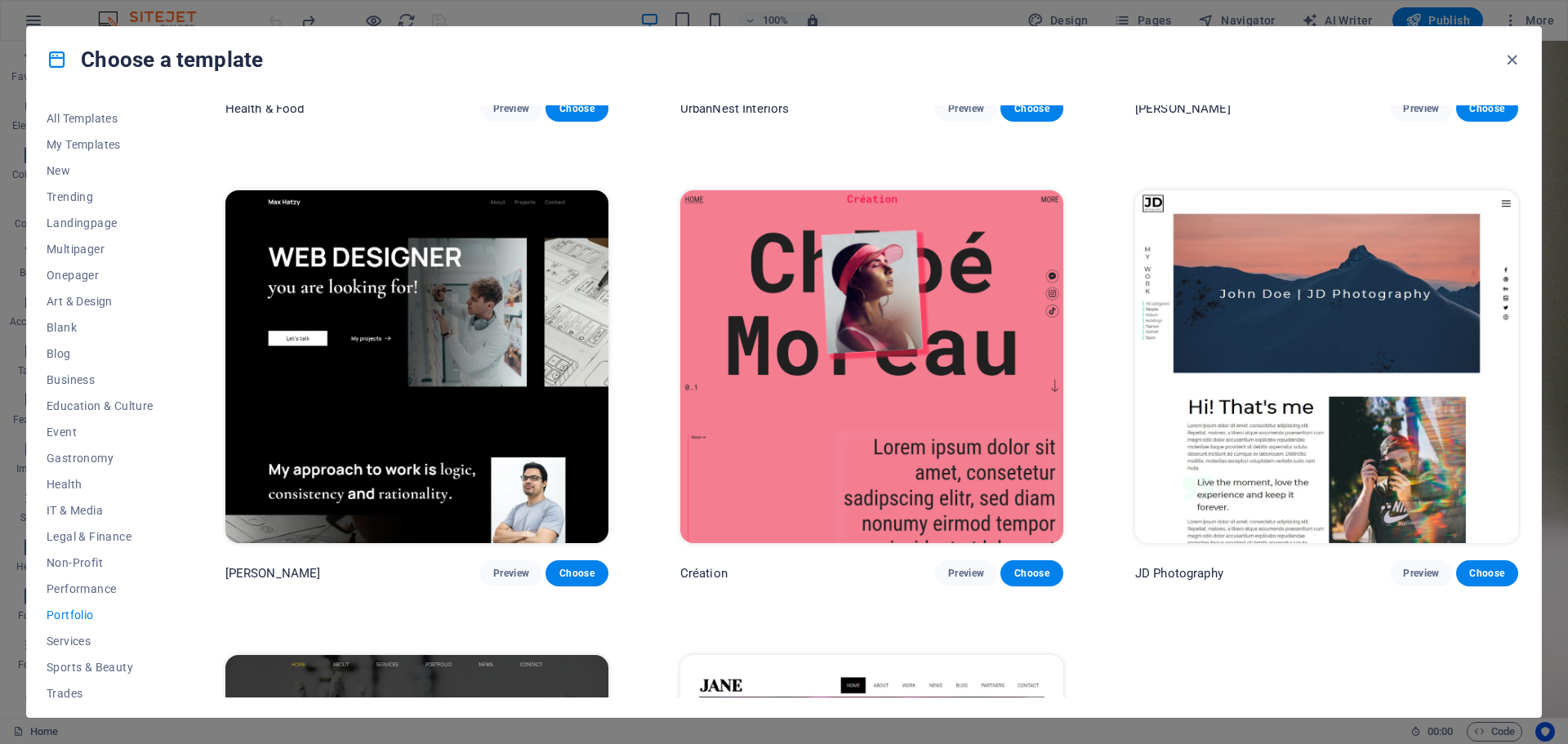
scroll to position [409, 0]
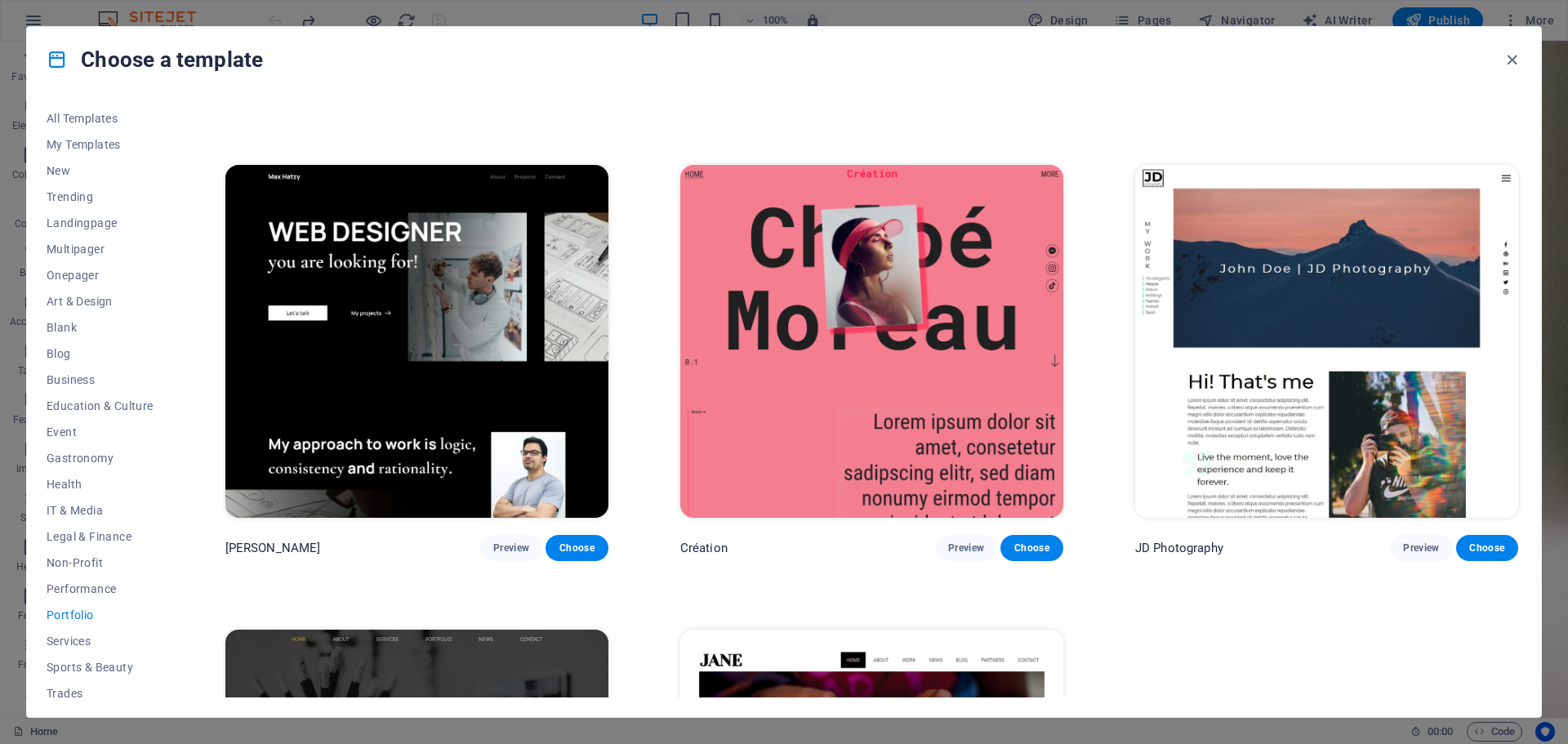
click at [1261, 326] on img at bounding box center [1326, 341] width 383 height 353
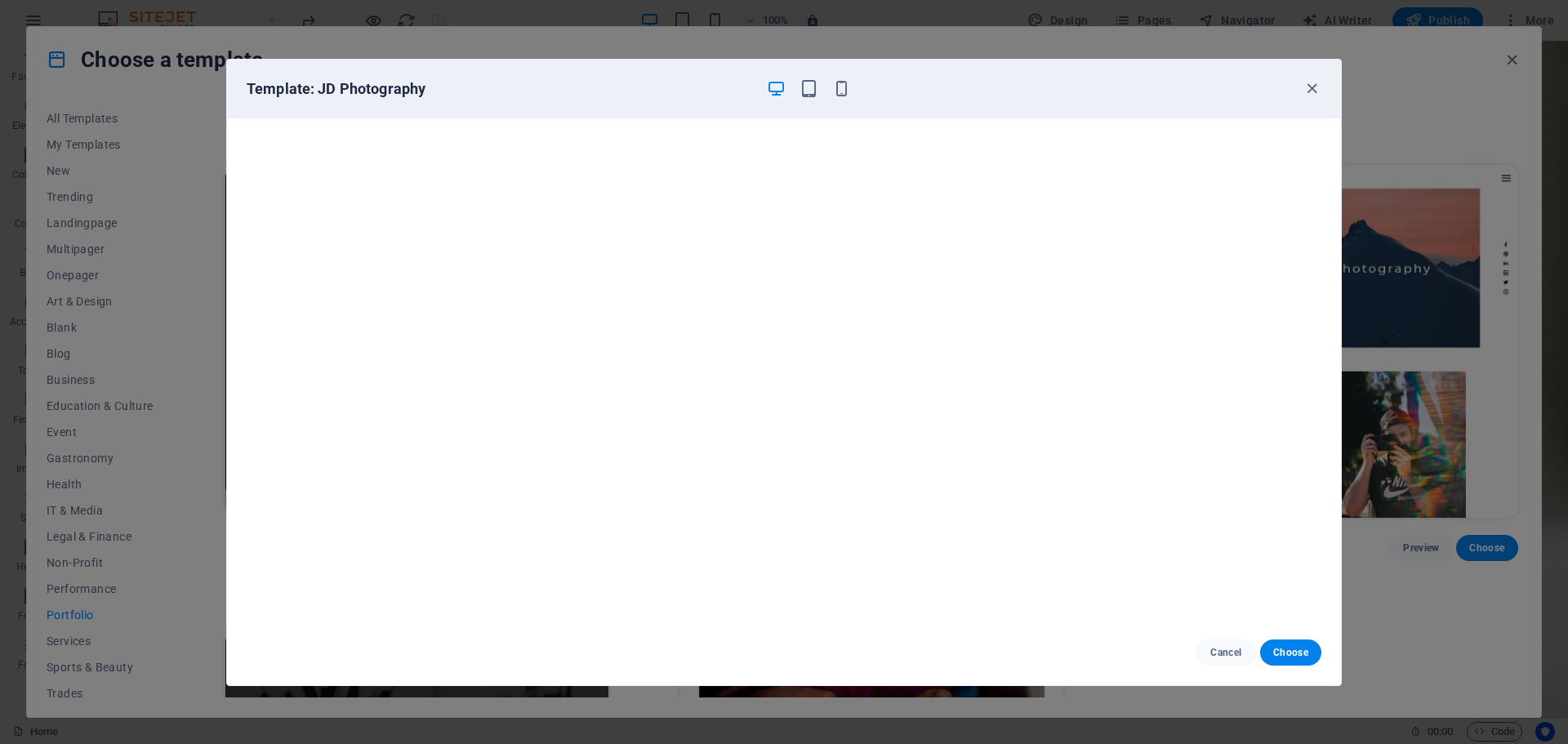
scroll to position [0, 0]
click at [1308, 85] on icon "button" at bounding box center [1311, 88] width 18 height 18
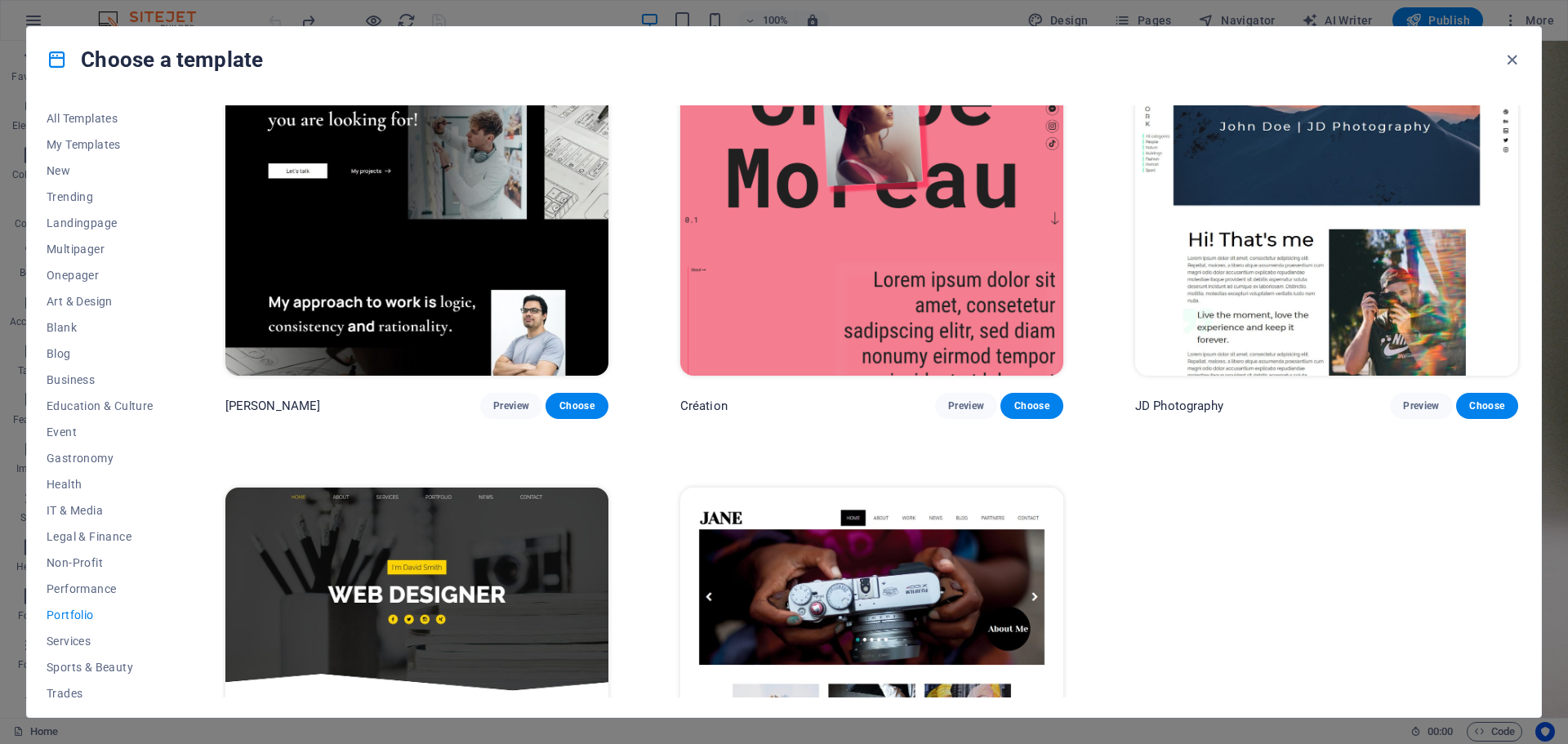
scroll to position [732, 0]
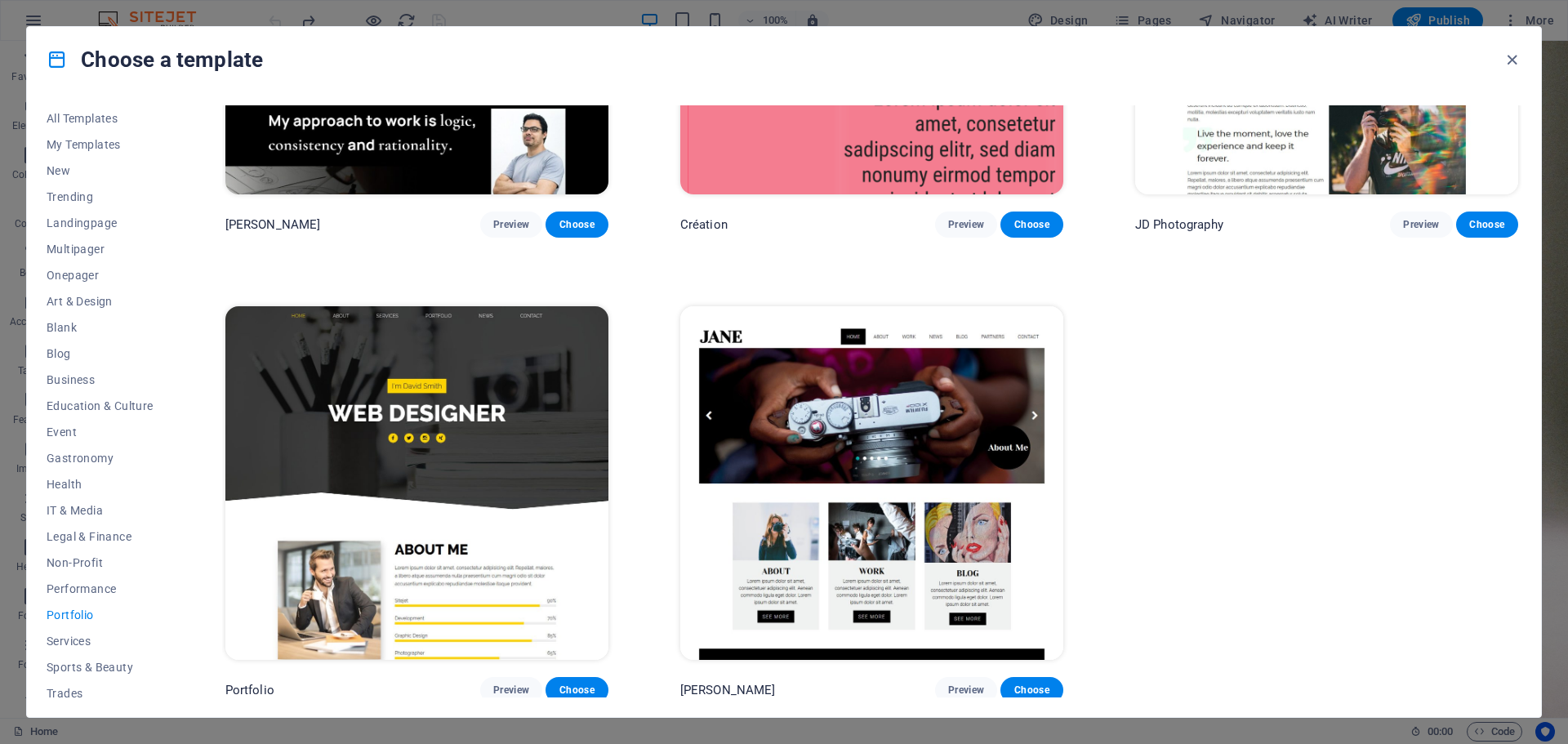
click at [407, 423] on img at bounding box center [417, 482] width 383 height 353
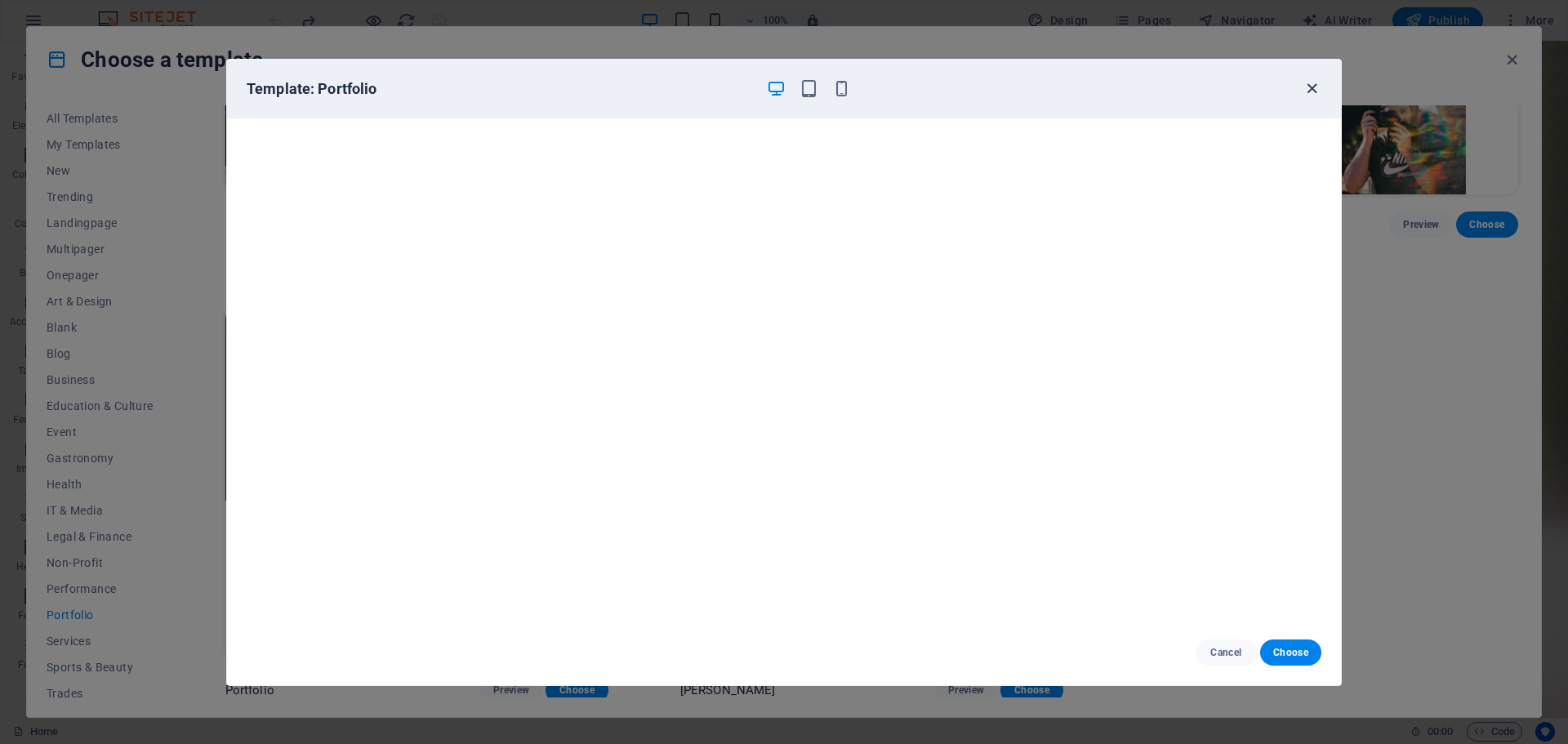
click at [1311, 85] on icon "button" at bounding box center [1311, 88] width 18 height 18
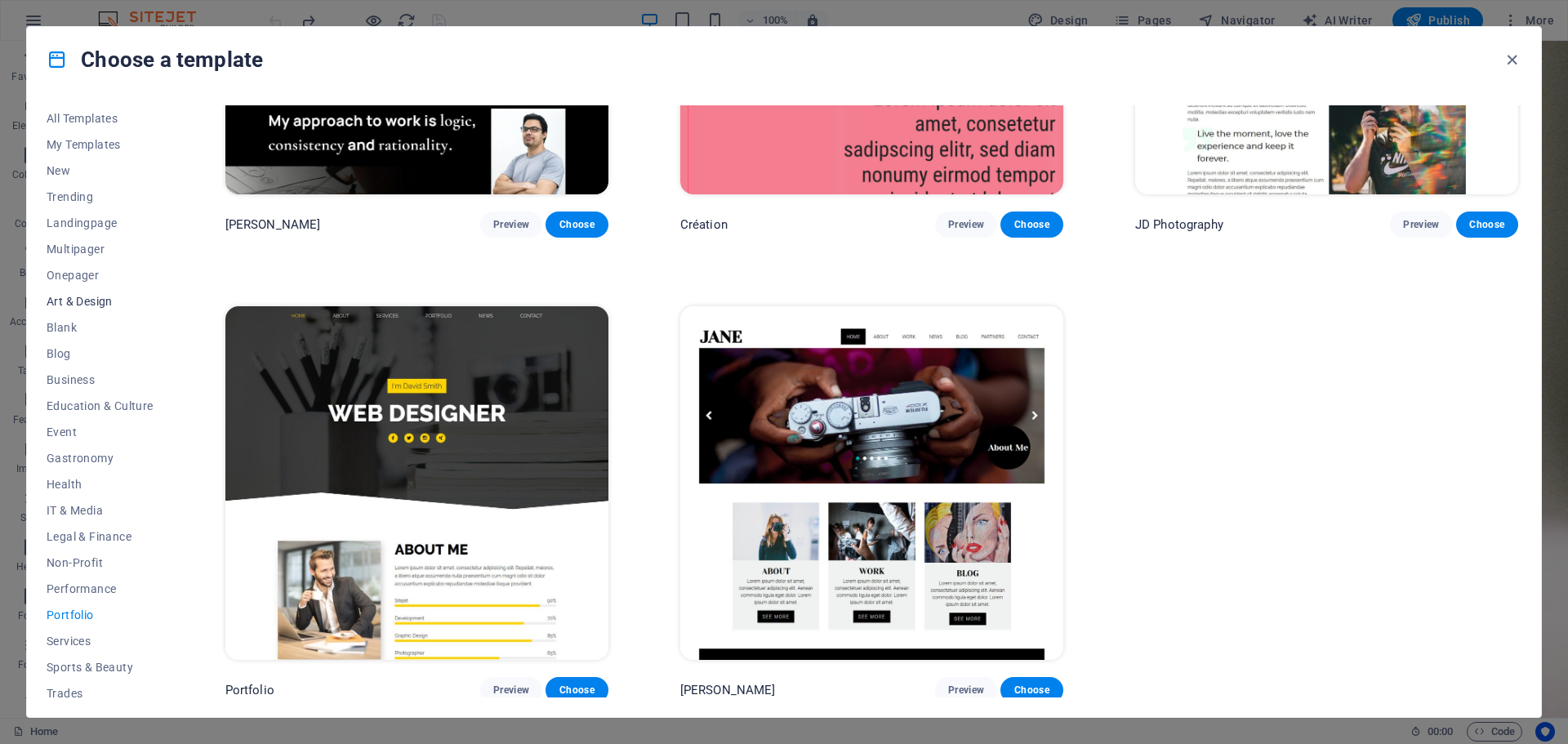
click at [82, 301] on span "Art & Design" at bounding box center [100, 301] width 107 height 13
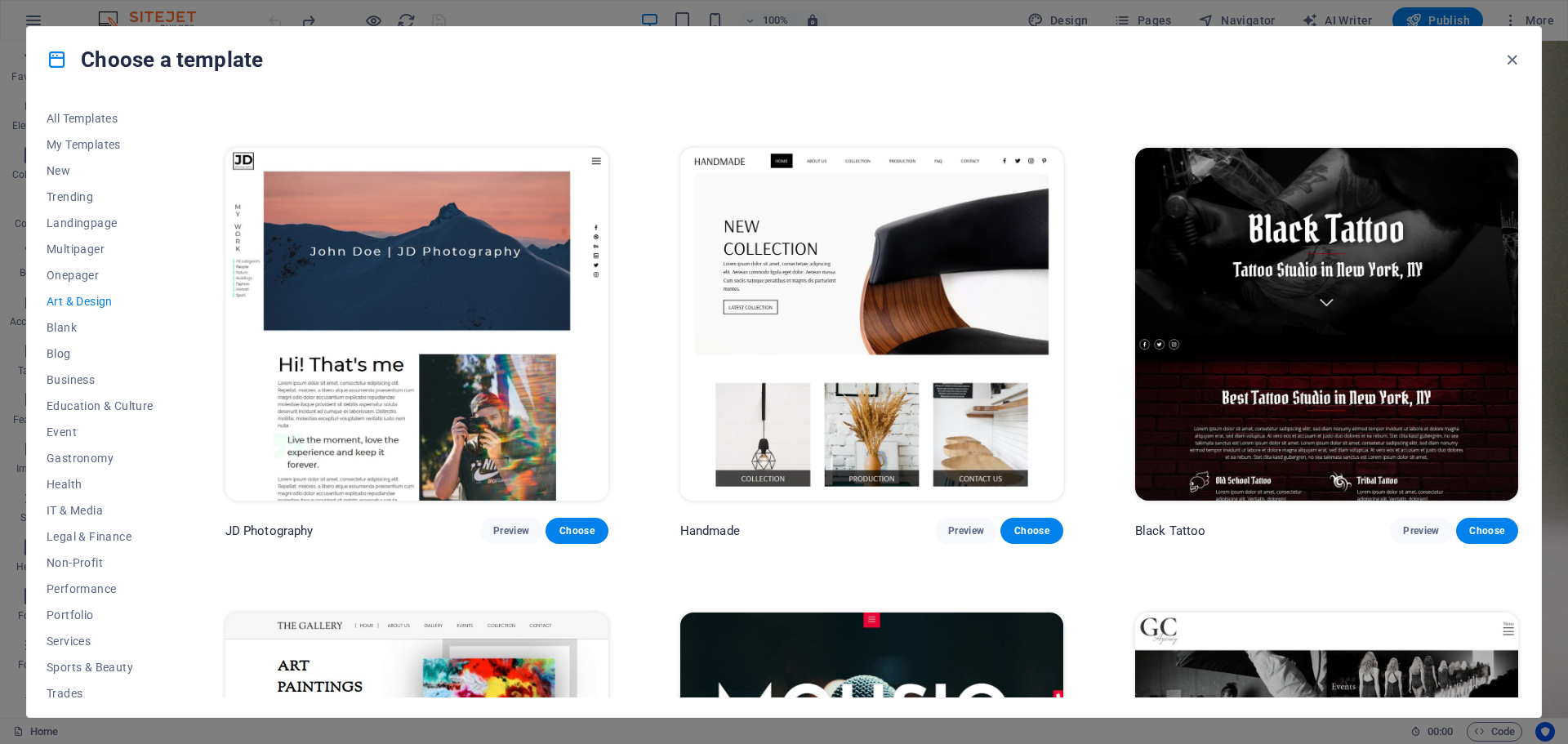
scroll to position [432, 0]
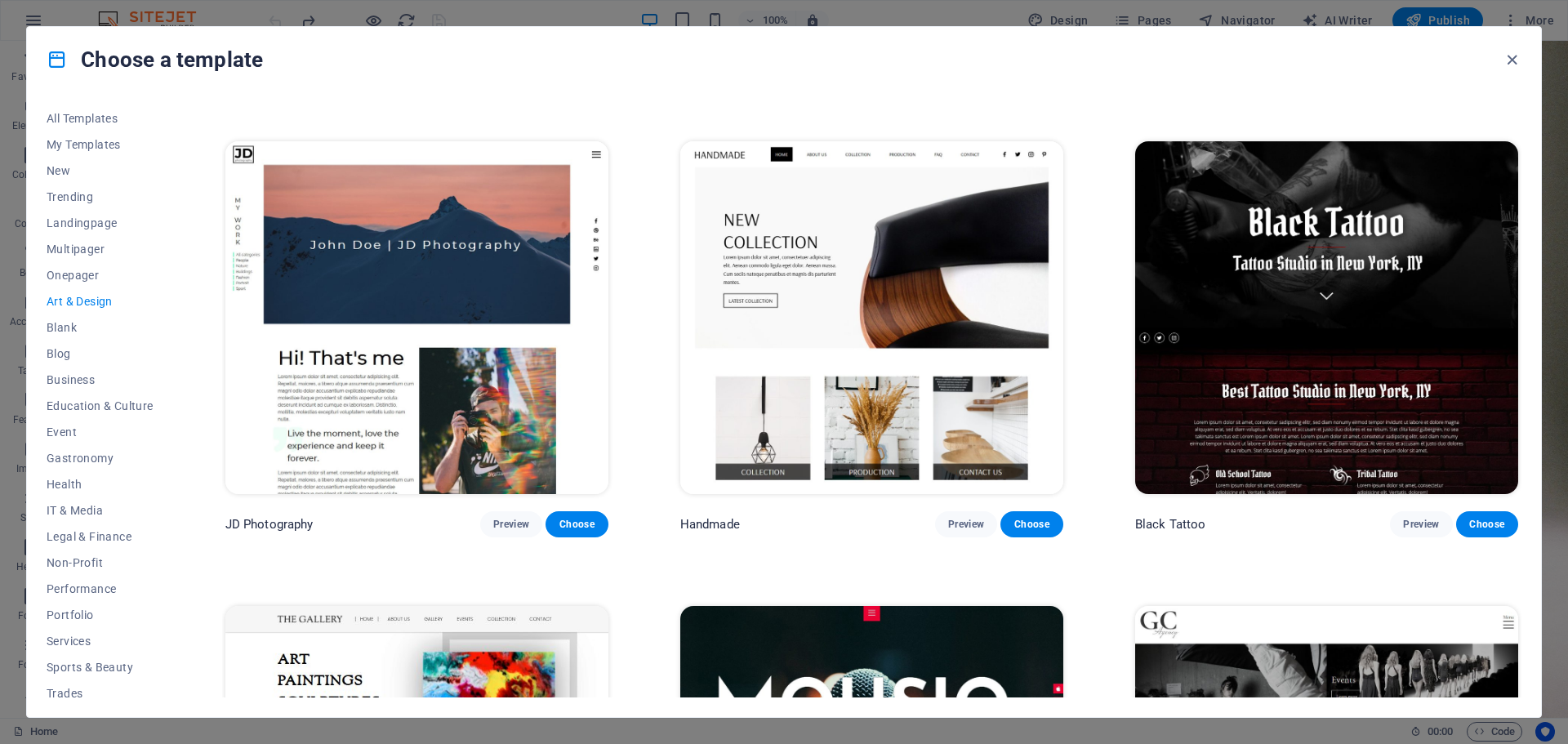
click at [748, 296] on img at bounding box center [872, 318] width 383 height 353
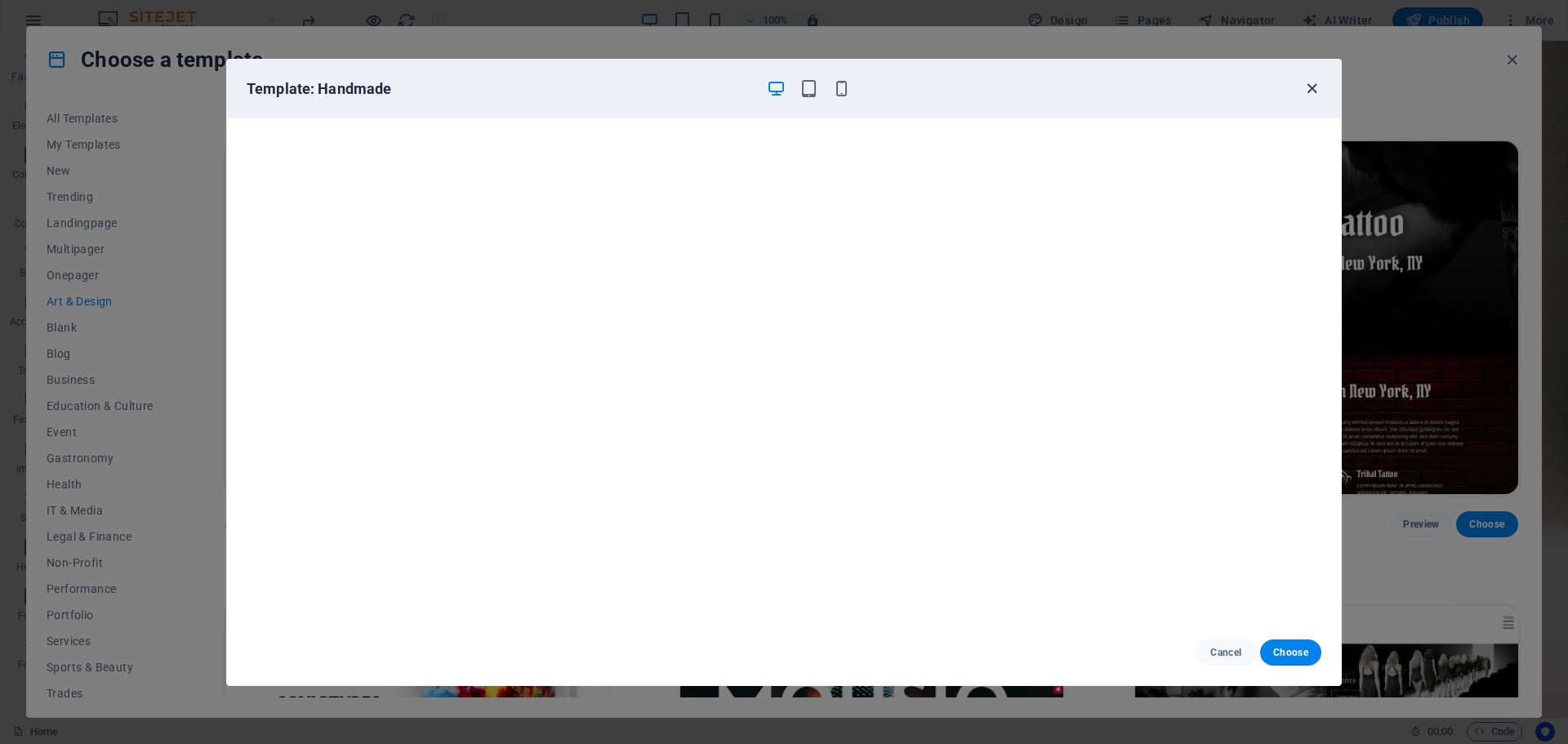
click at [1308, 88] on icon "button" at bounding box center [1311, 88] width 18 height 18
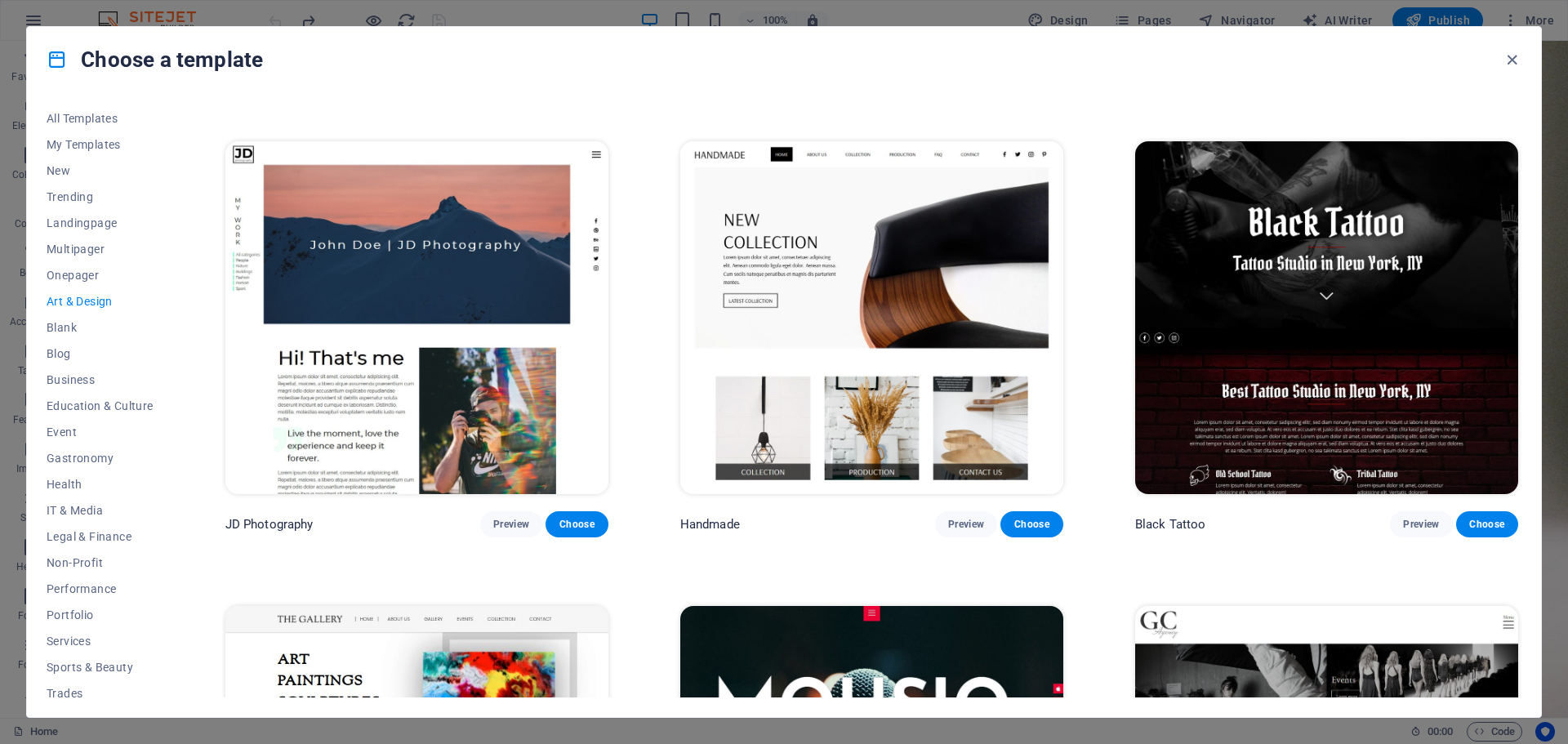
click at [1252, 231] on img at bounding box center [1326, 318] width 383 height 353
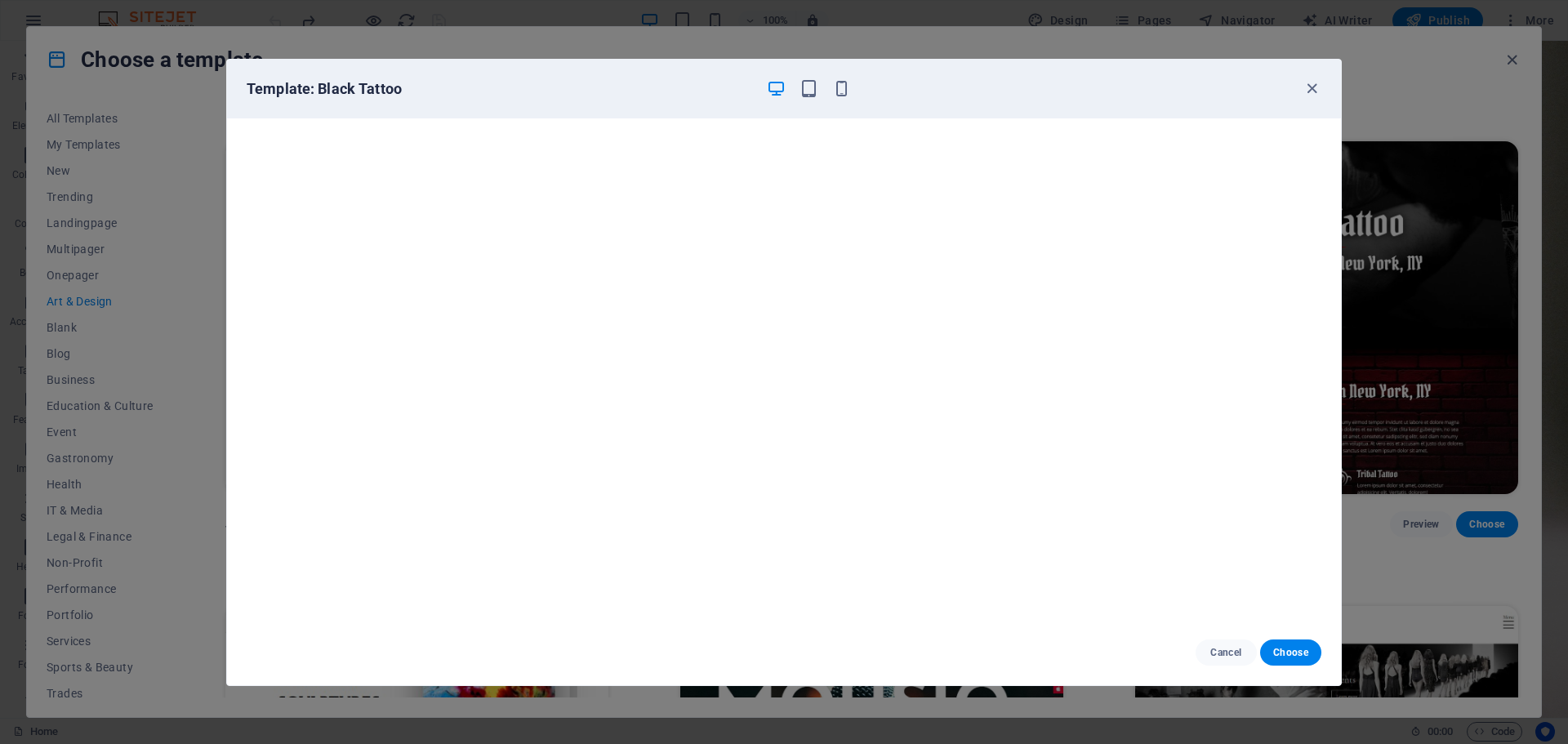
scroll to position [0, 0]
click at [1312, 92] on icon "button" at bounding box center [1311, 88] width 18 height 18
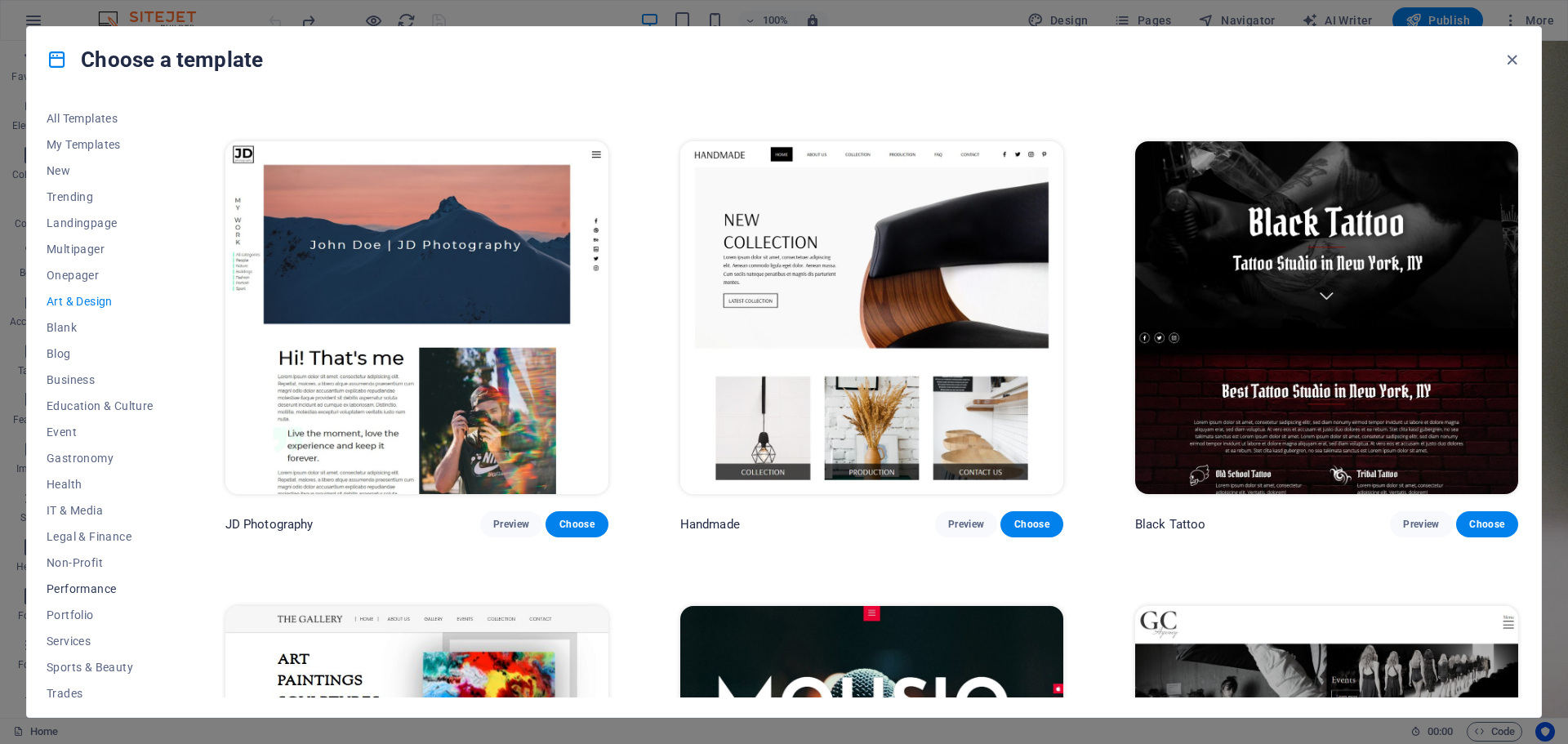
click at [72, 589] on span "Performance" at bounding box center [100, 589] width 107 height 13
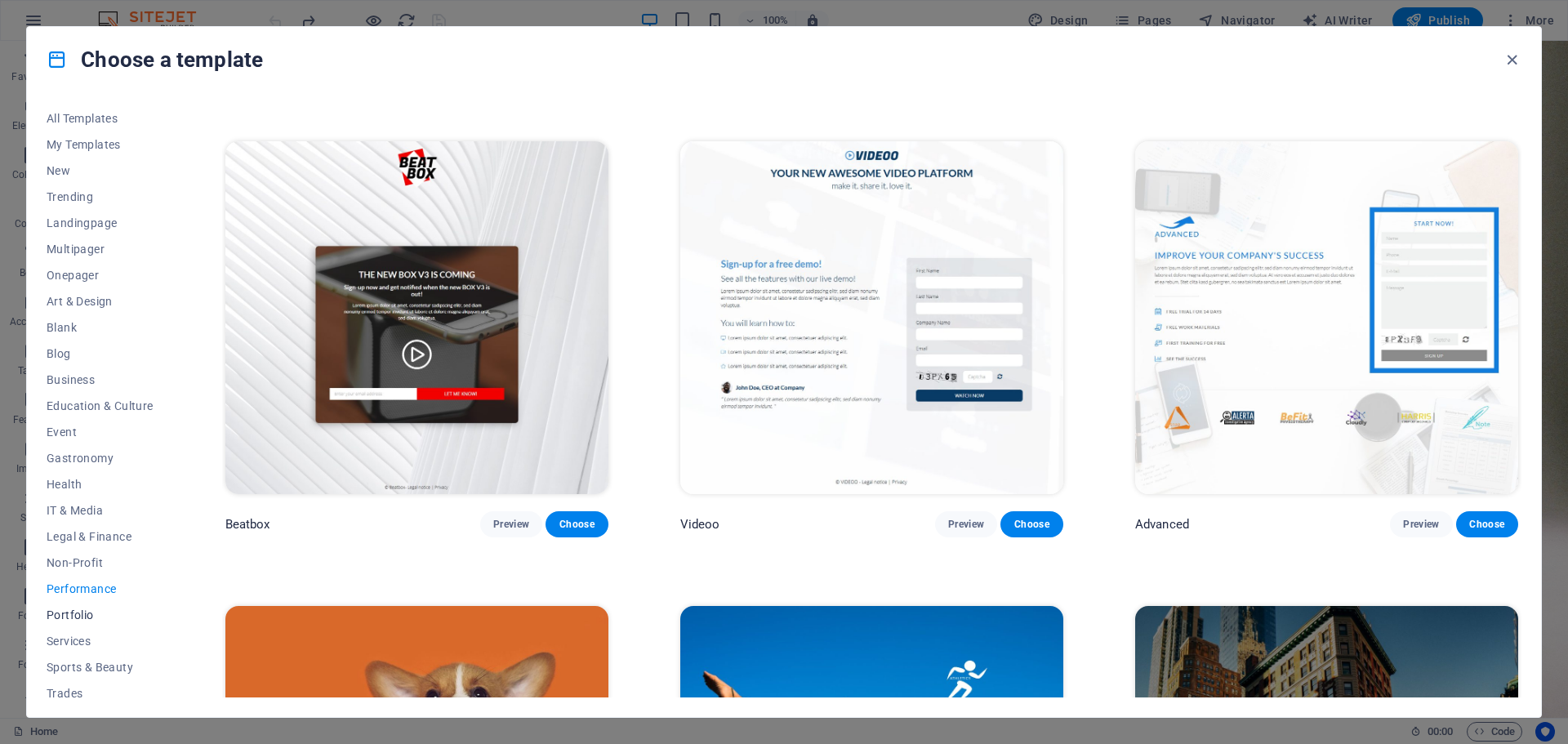
click at [70, 615] on span "Portfolio" at bounding box center [100, 615] width 107 height 13
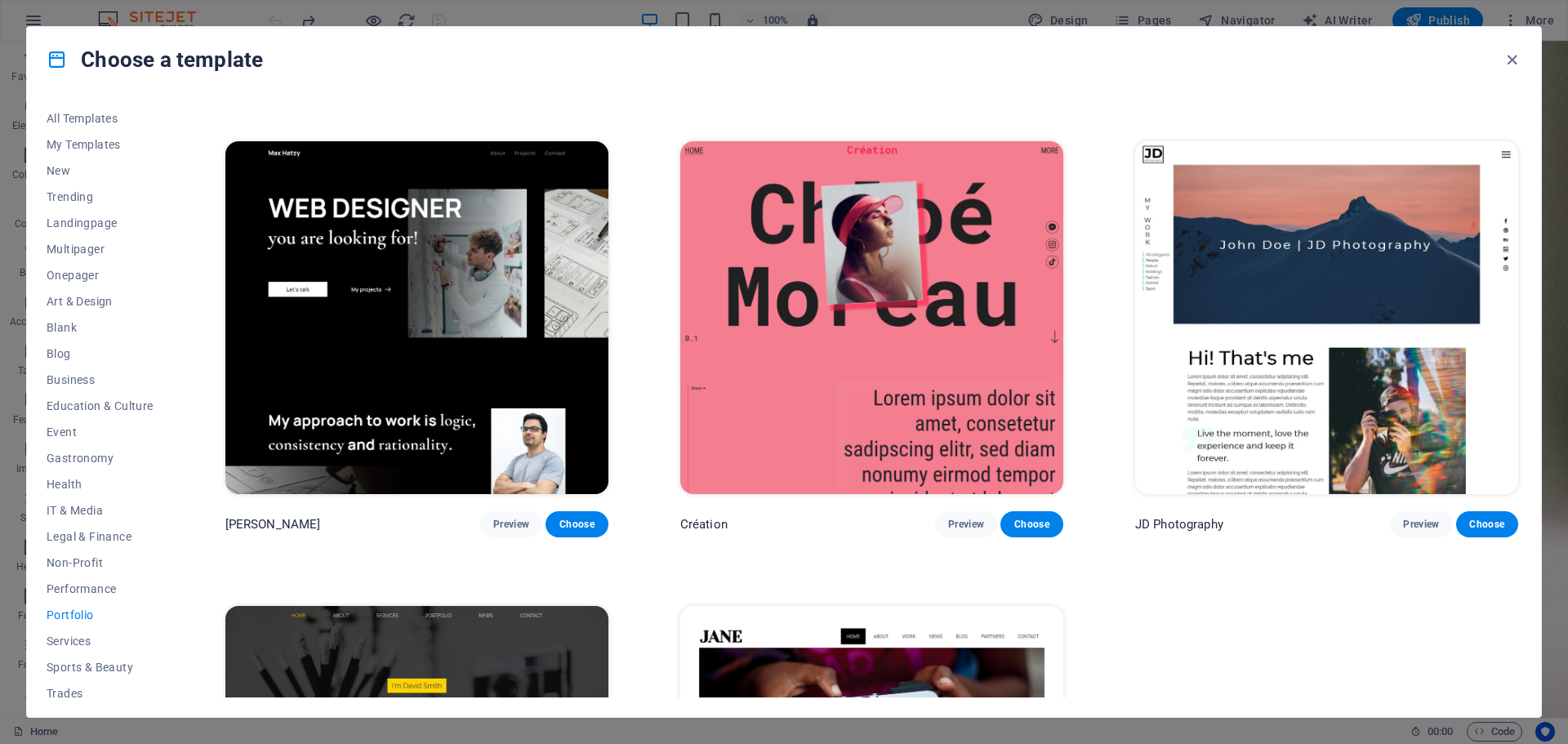
click at [565, 322] on img at bounding box center [417, 318] width 383 height 353
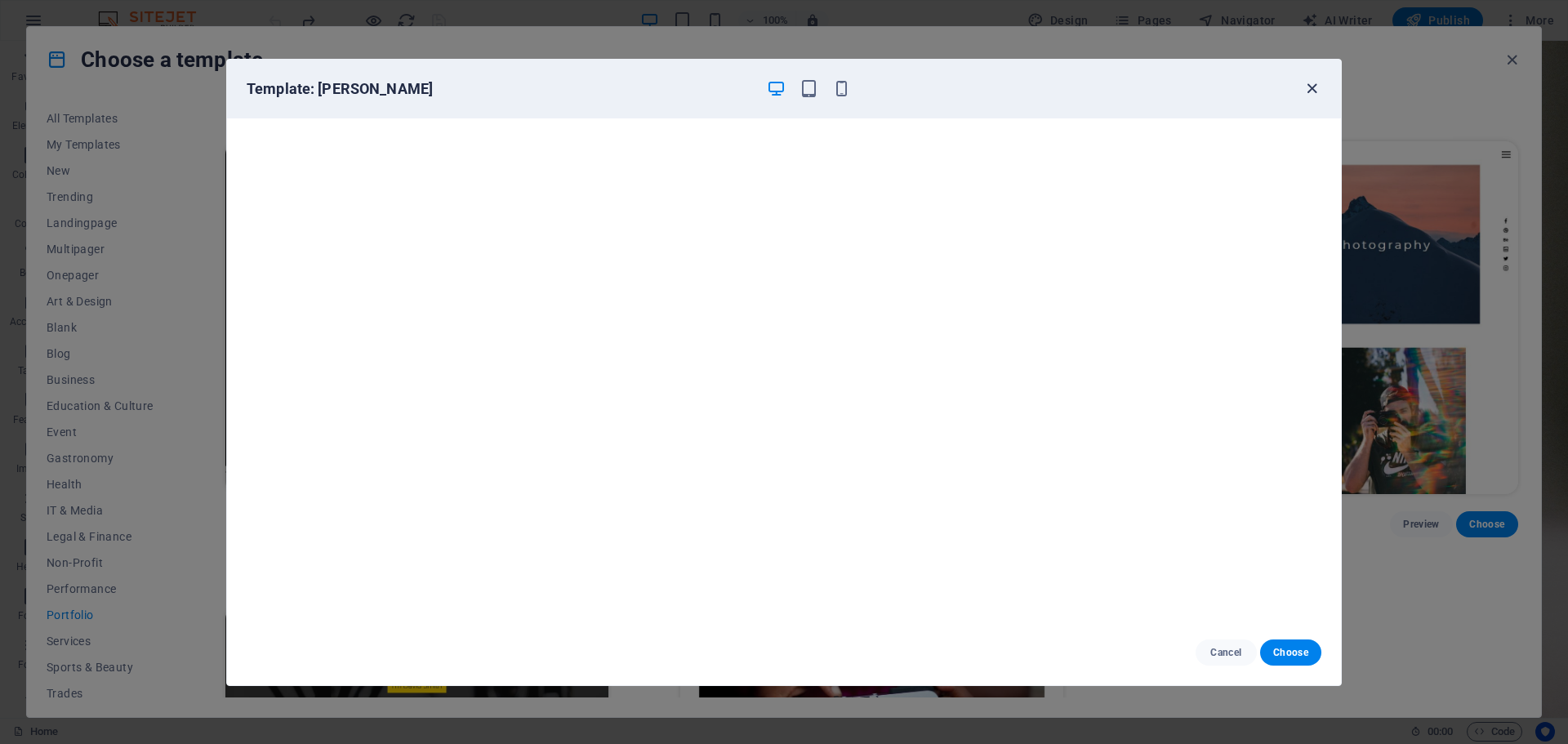
click at [1311, 82] on icon "button" at bounding box center [1311, 88] width 18 height 18
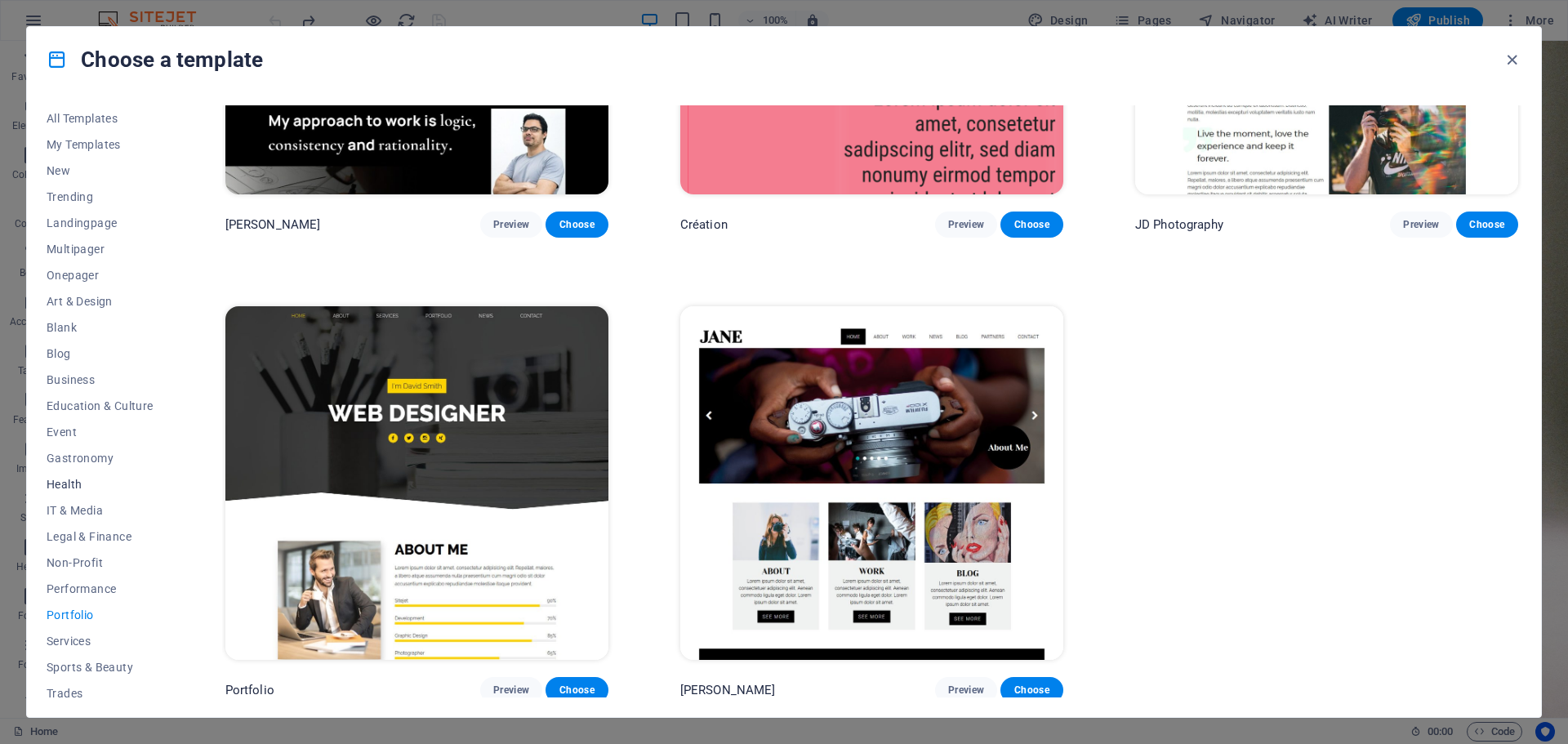
scroll to position [61, 0]
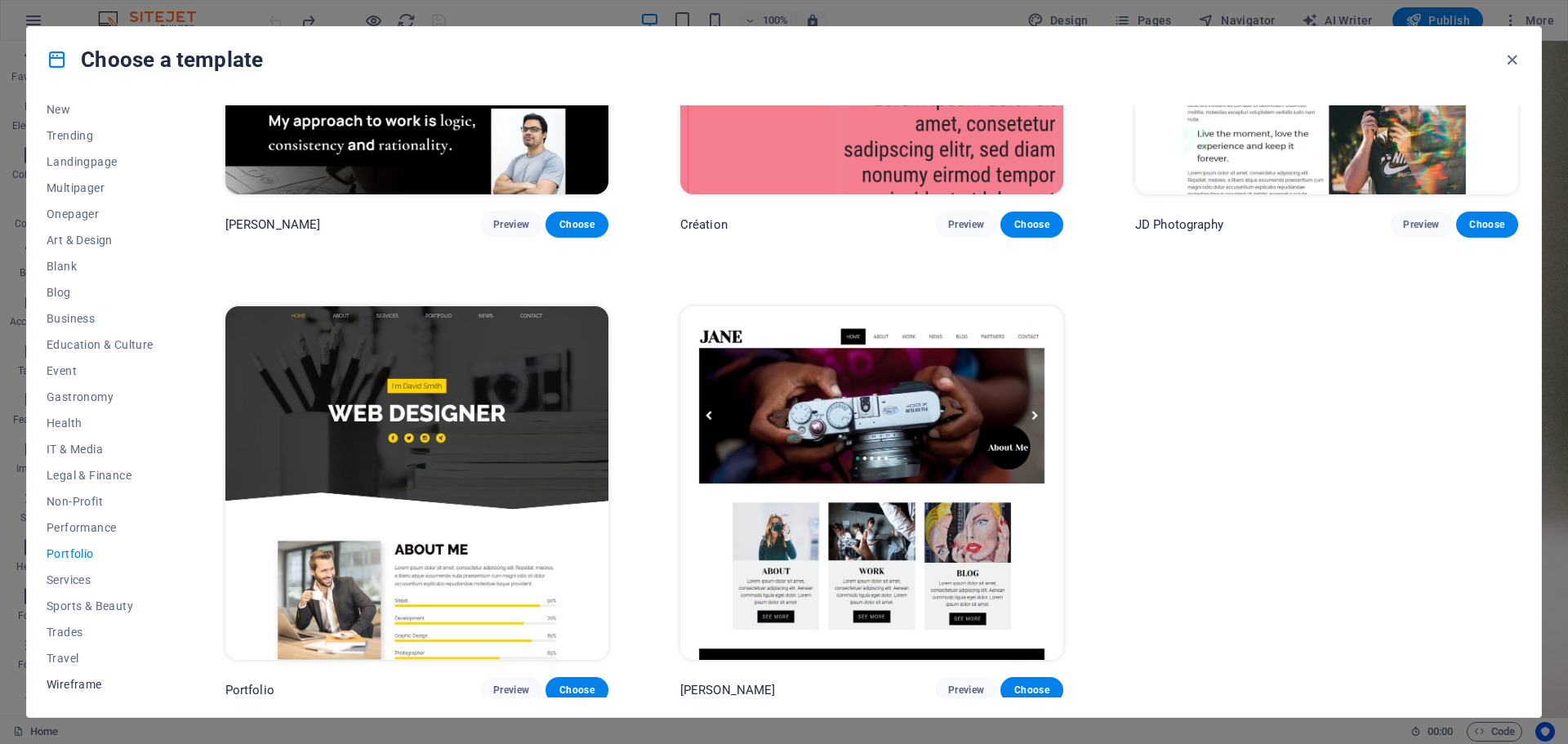
click at [78, 682] on span "Wireframe" at bounding box center [100, 684] width 107 height 13
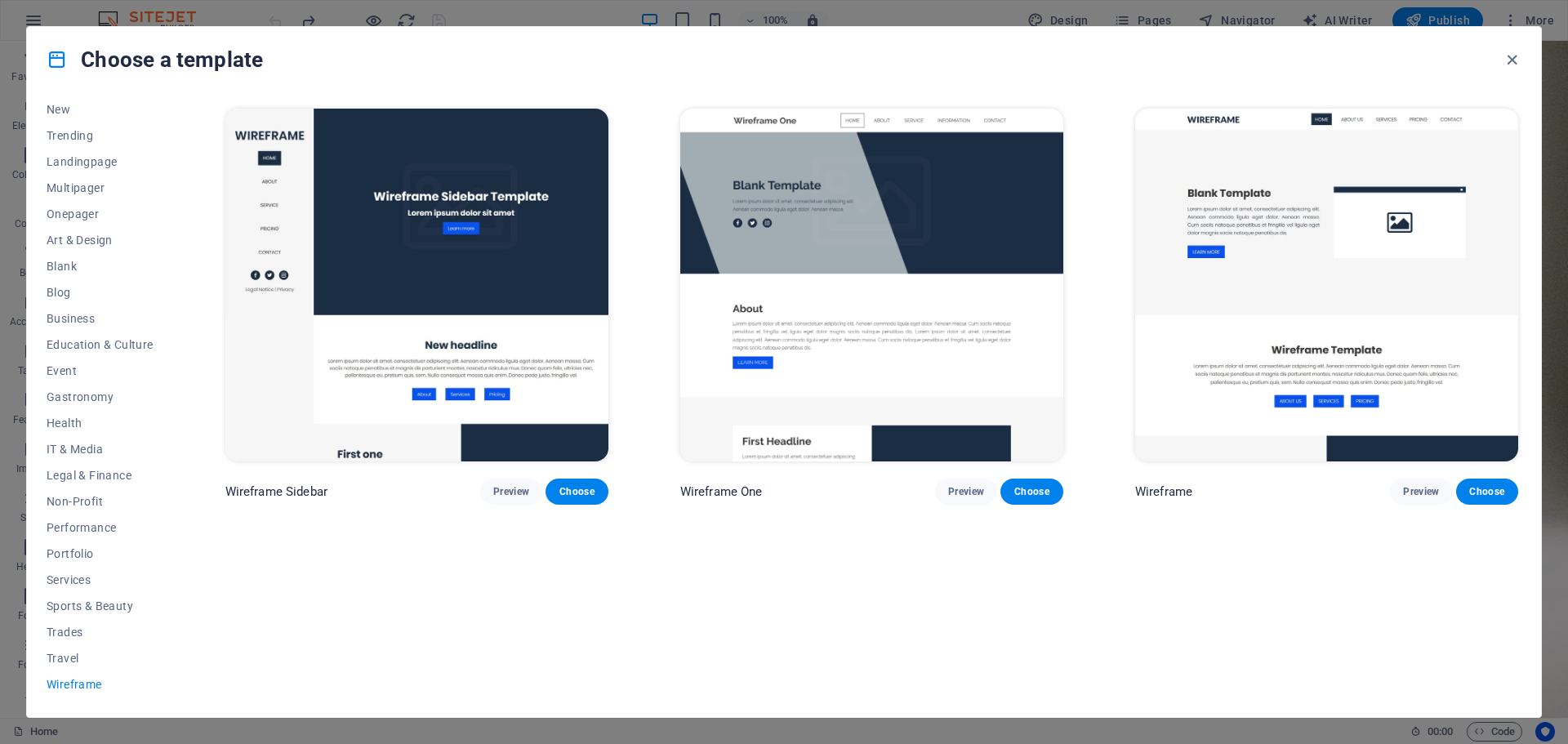
click at [45, 261] on div "All Templates My Templates New Trending Landingpage Multipager Onepager Art & D…" at bounding box center [784, 404] width 1514 height 625
click at [59, 243] on span "Art & Design" at bounding box center [100, 240] width 107 height 13
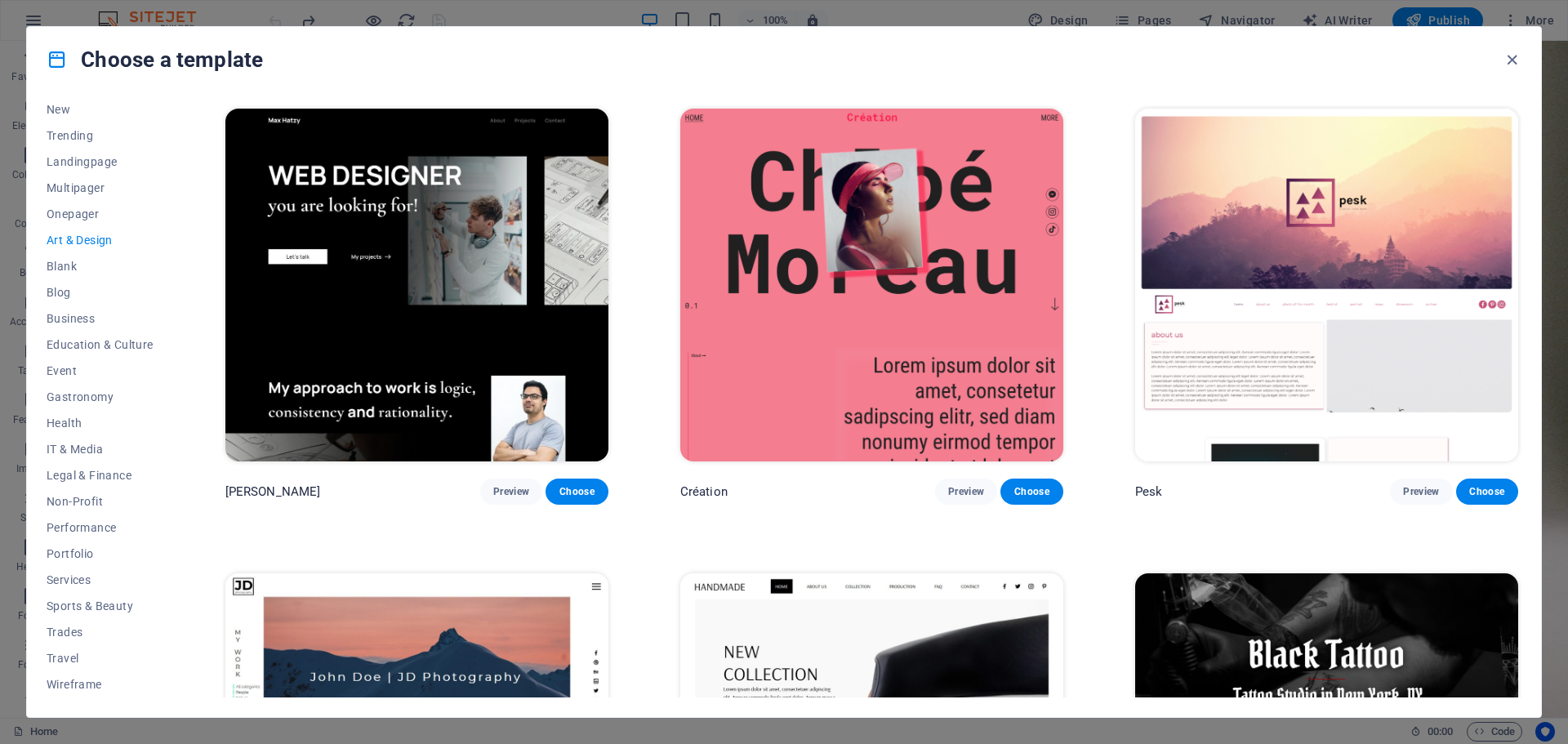
click at [459, 287] on img at bounding box center [417, 285] width 383 height 353
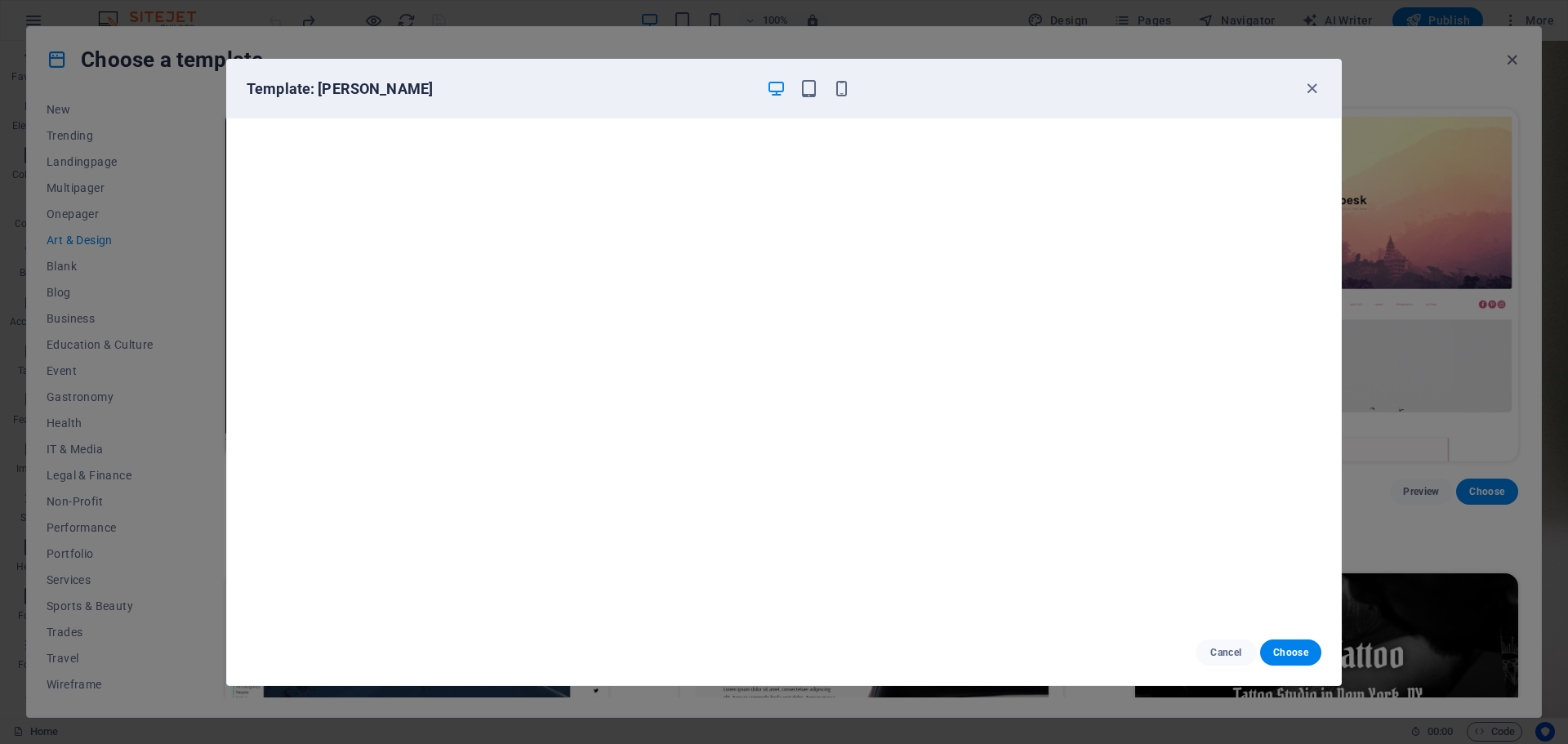
click at [1076, 85] on div "Template: [PERSON_NAME]" at bounding box center [774, 89] width 1055 height 19
click at [1286, 663] on button "Choose" at bounding box center [1290, 653] width 61 height 26
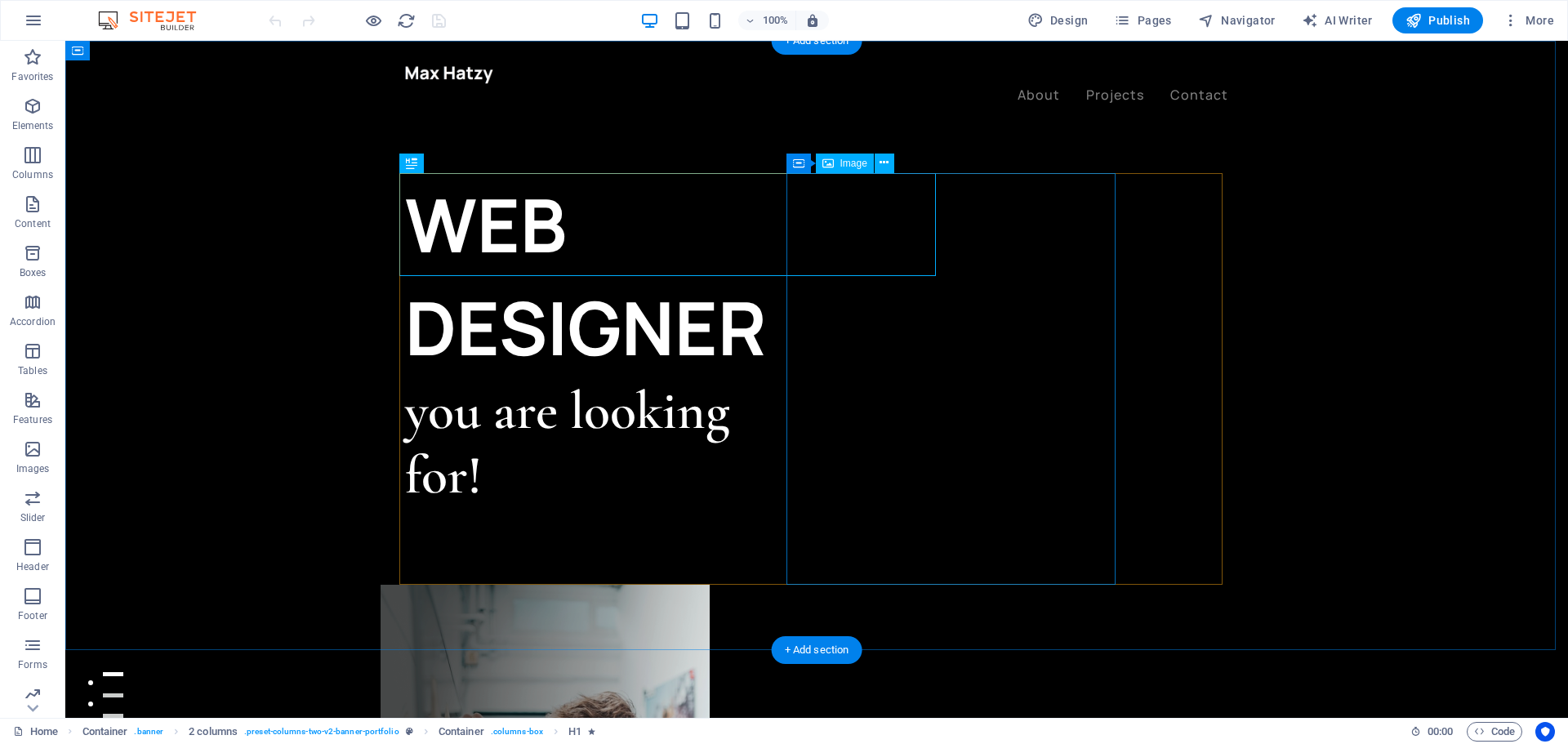
select select "%"
select select "px"
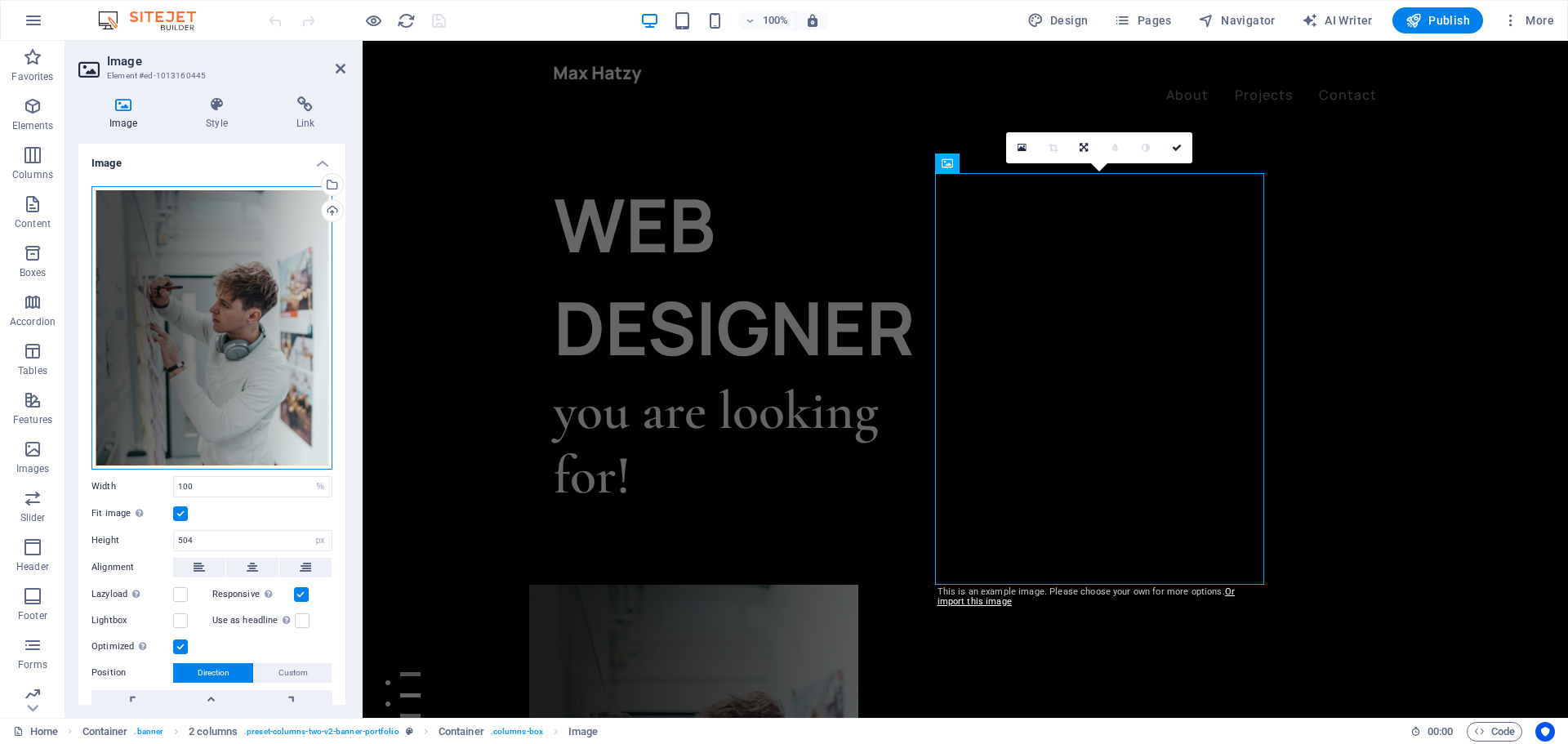
click at [238, 307] on div "Drag files here, click to choose files or select files from Files or our free s…" at bounding box center [212, 328] width 241 height 284
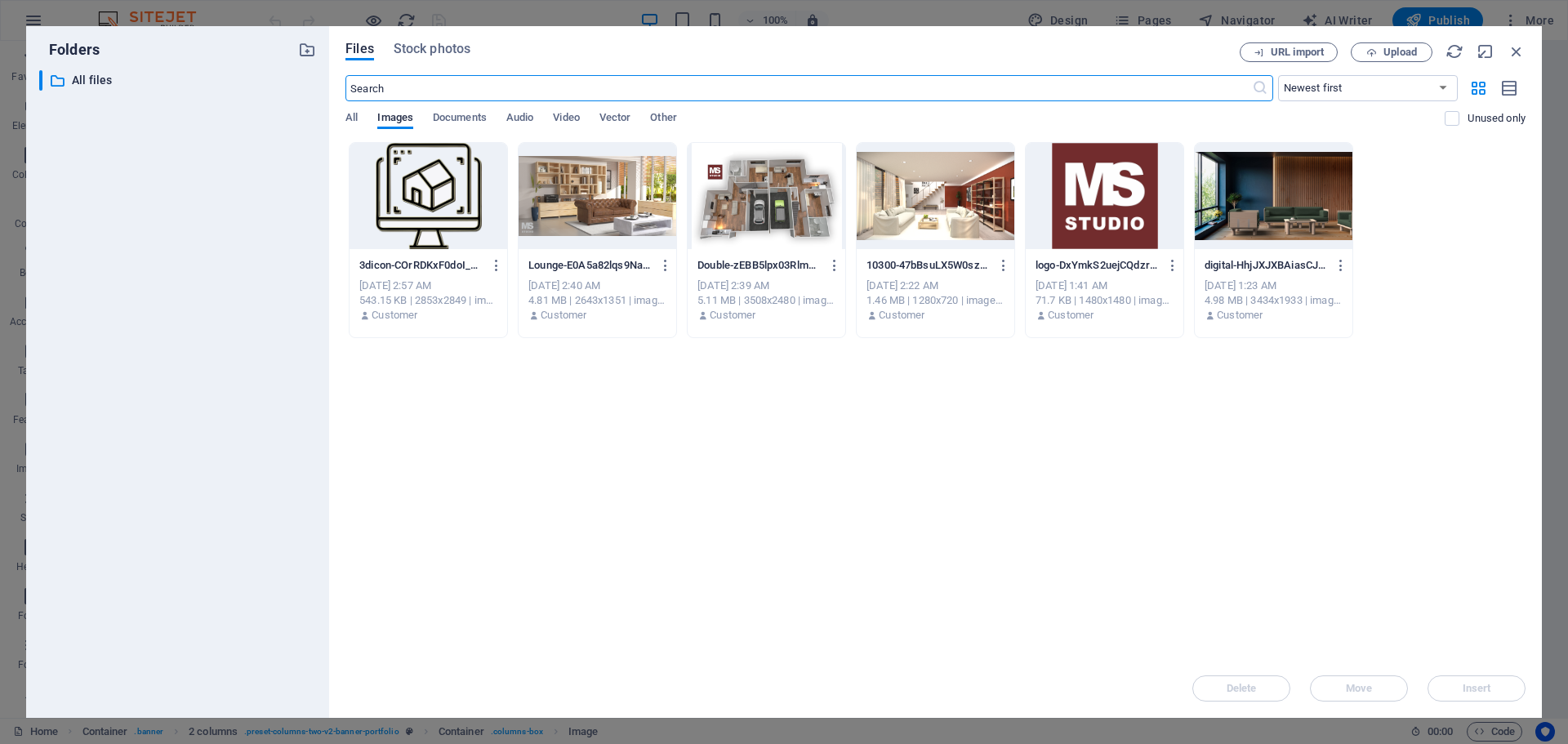
click at [592, 198] on div at bounding box center [597, 195] width 157 height 106
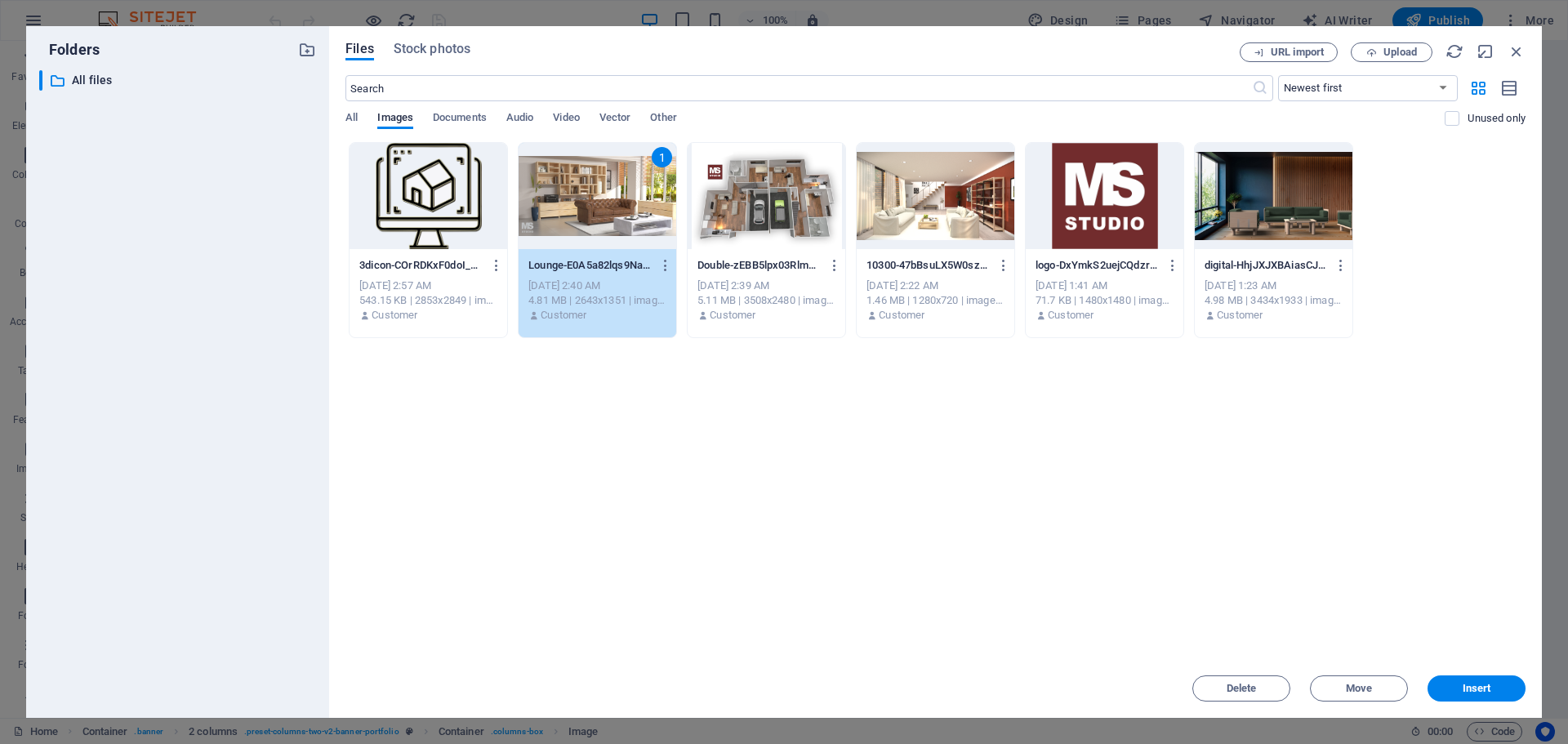
click at [592, 198] on div "1" at bounding box center [597, 195] width 157 height 106
